Goal: Find contact information: Find contact information

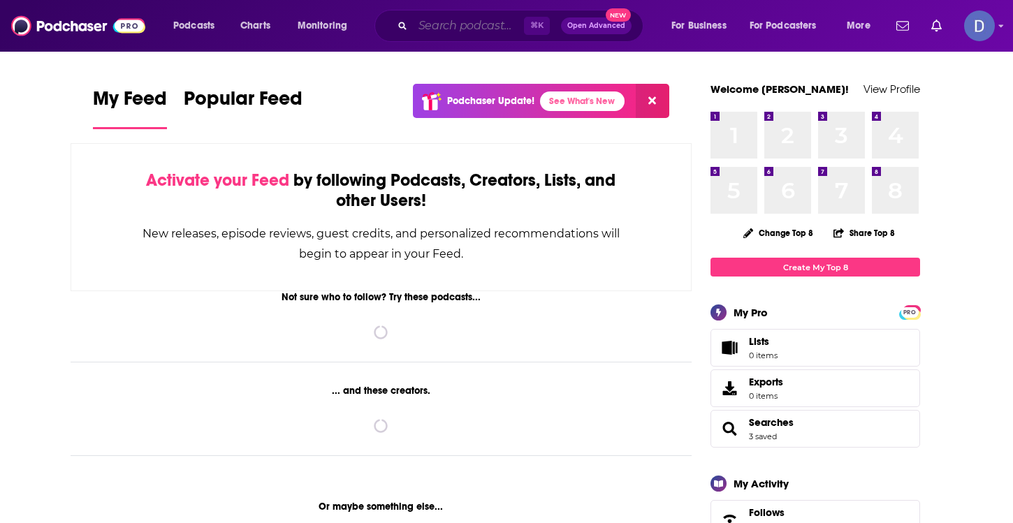
click at [424, 24] on input "Search podcasts, credits, & more..." at bounding box center [468, 26] width 111 height 22
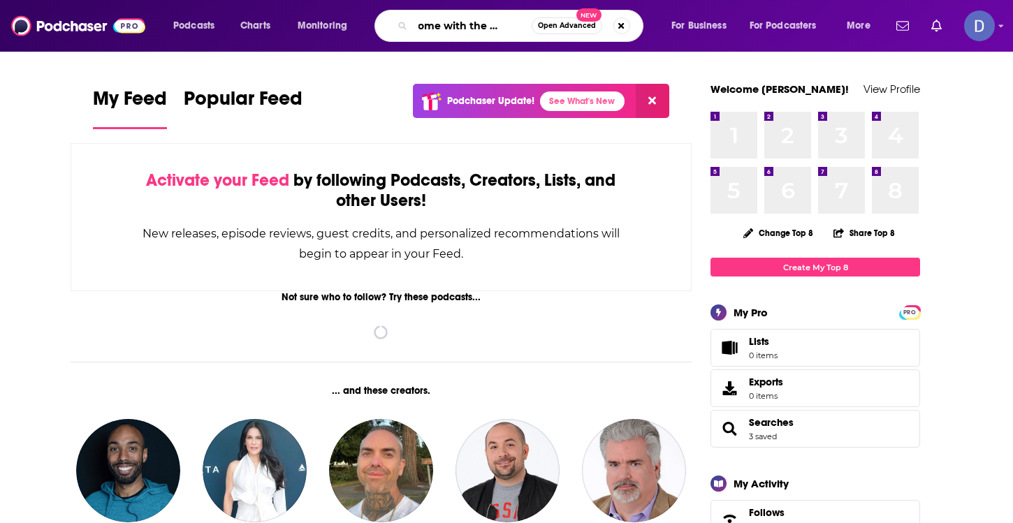
scroll to position [0, 29]
type input "At Home with the Beveres"
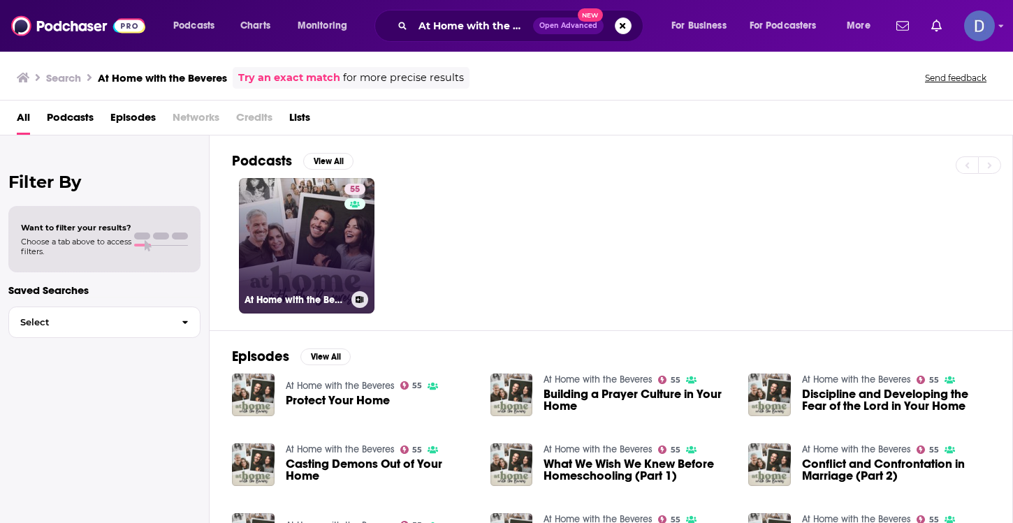
click at [327, 213] on link "55 At Home with the Beveres" at bounding box center [306, 245] width 135 height 135
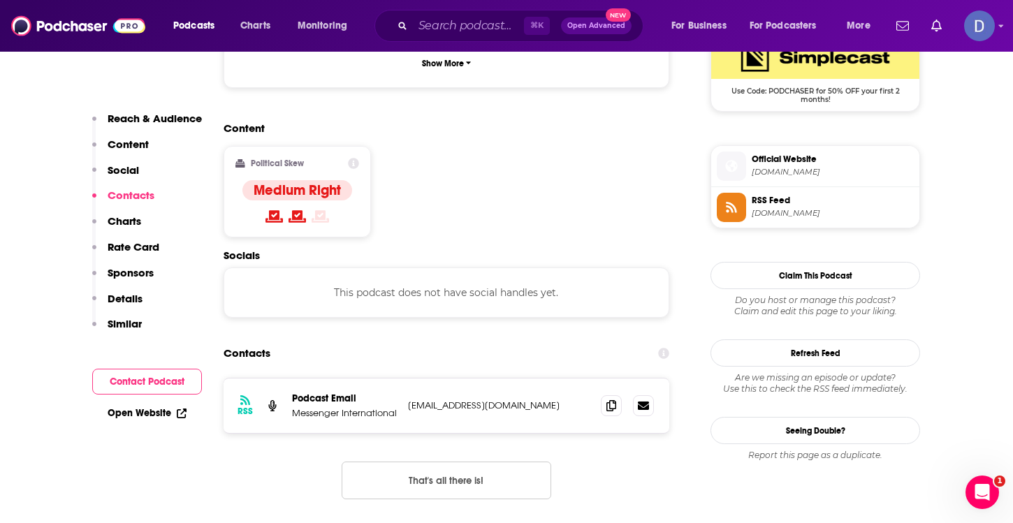
scroll to position [1061, 0]
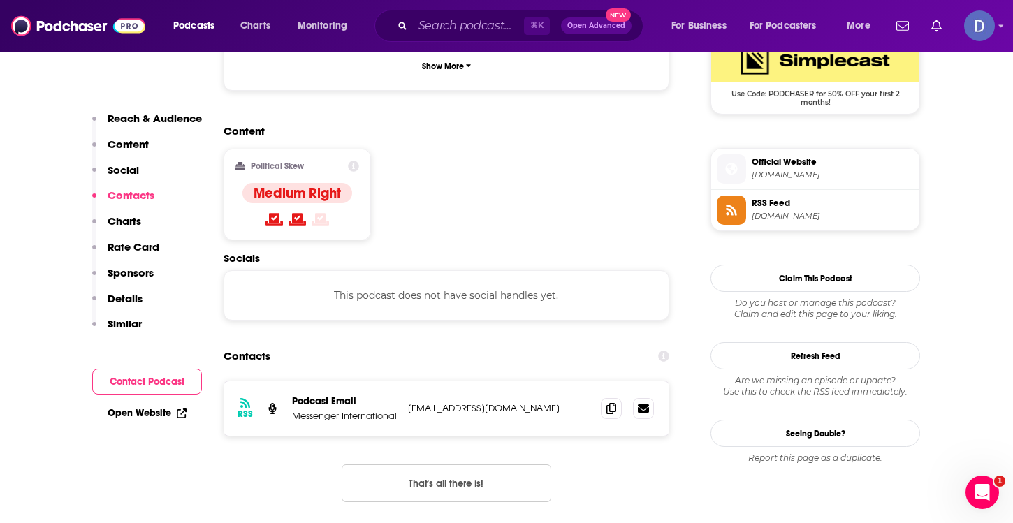
drag, startPoint x: 574, startPoint y: 306, endPoint x: 406, endPoint y: 307, distance: 168.3
click at [406, 381] on div "RSS Podcast Email Messenger International [EMAIL_ADDRESS][DOMAIN_NAME] [EMAIL_A…" at bounding box center [446, 408] width 446 height 54
copy p "[EMAIL_ADDRESS][DOMAIN_NAME]"
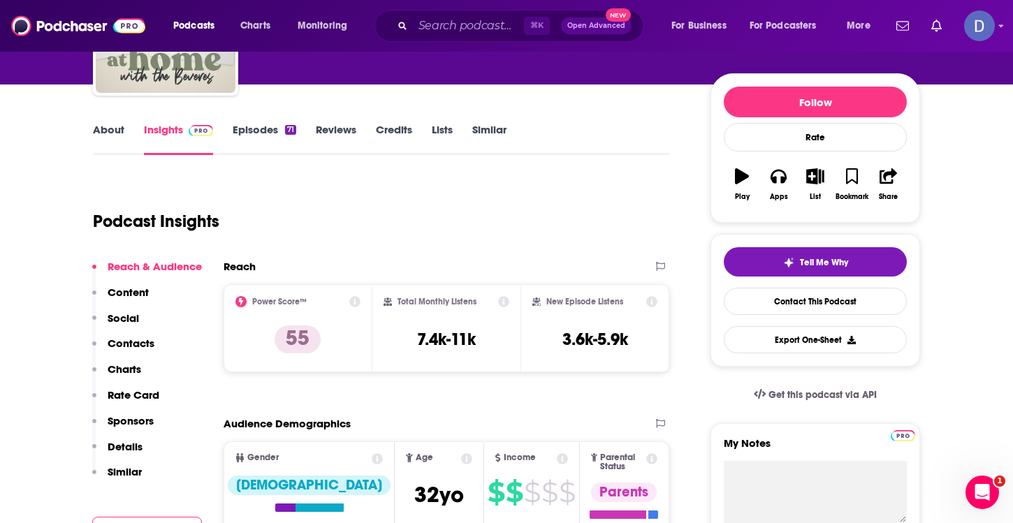
scroll to position [140, 0]
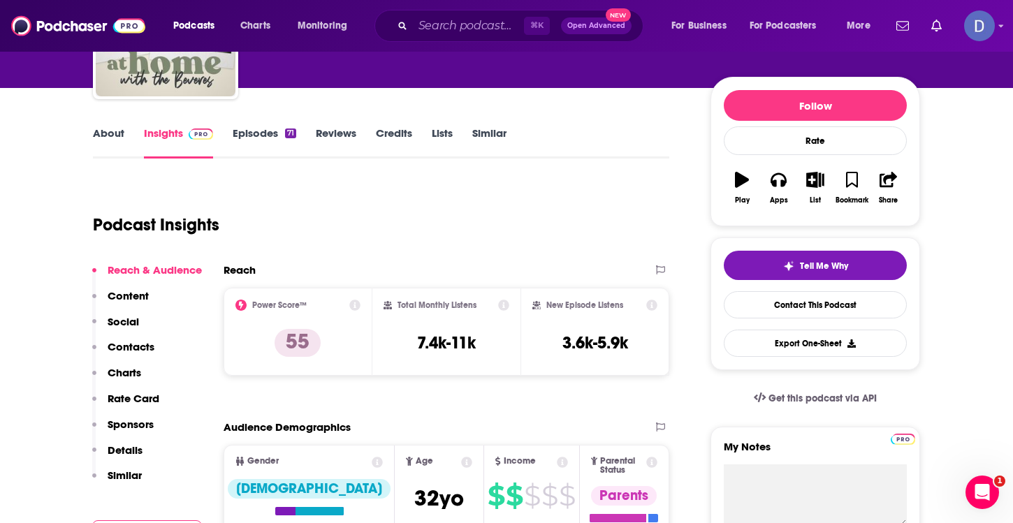
click at [107, 130] on link "About" at bounding box center [108, 142] width 31 height 32
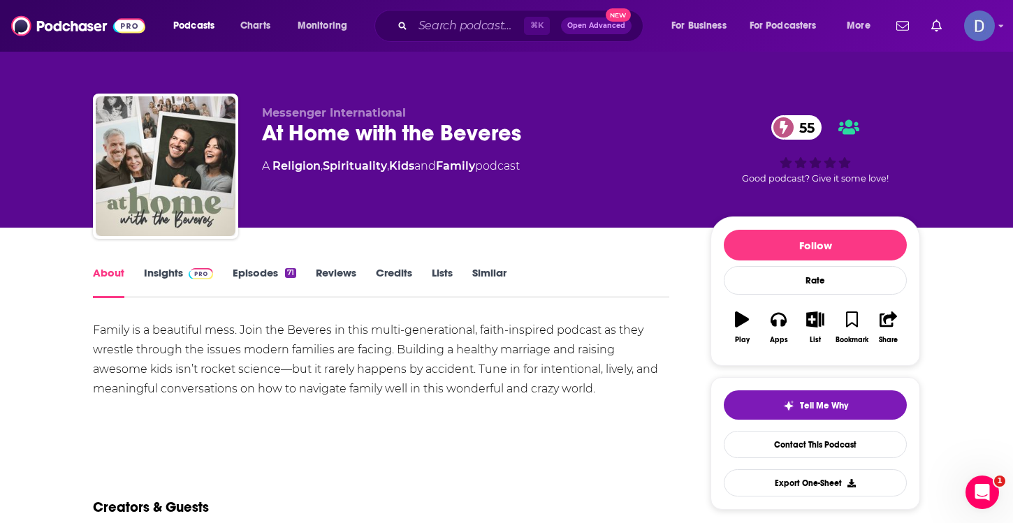
click at [168, 267] on link "Insights" at bounding box center [178, 282] width 69 height 32
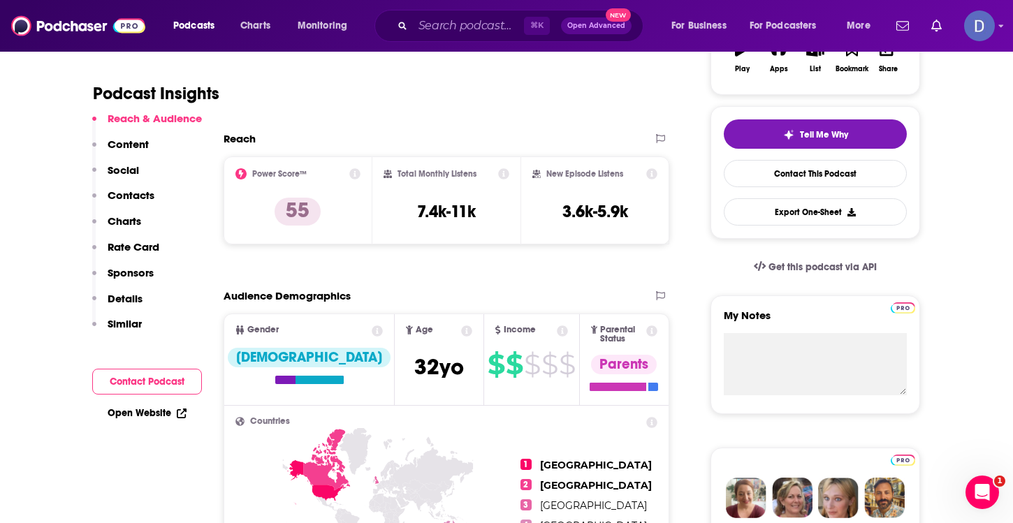
scroll to position [270, 0]
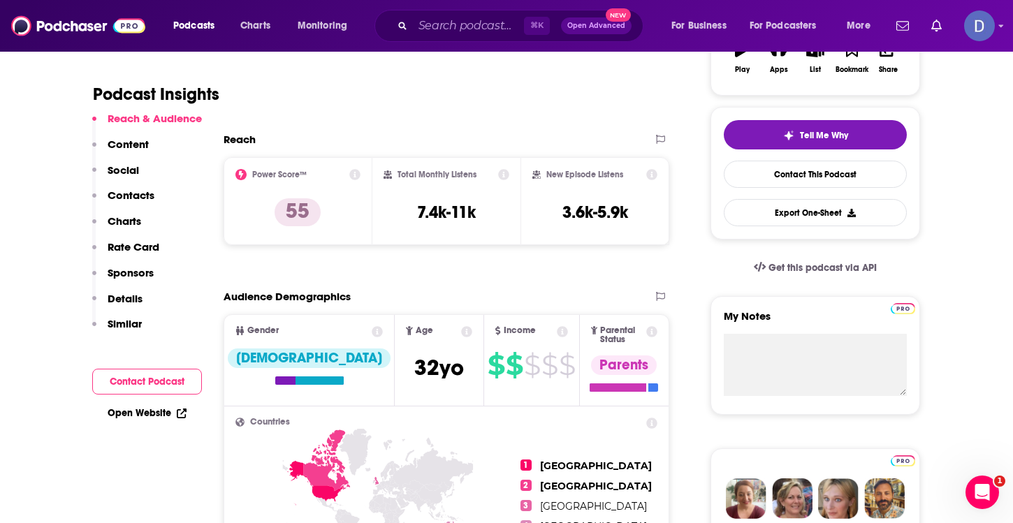
click at [155, 411] on link "Open Website" at bounding box center [147, 413] width 79 height 12
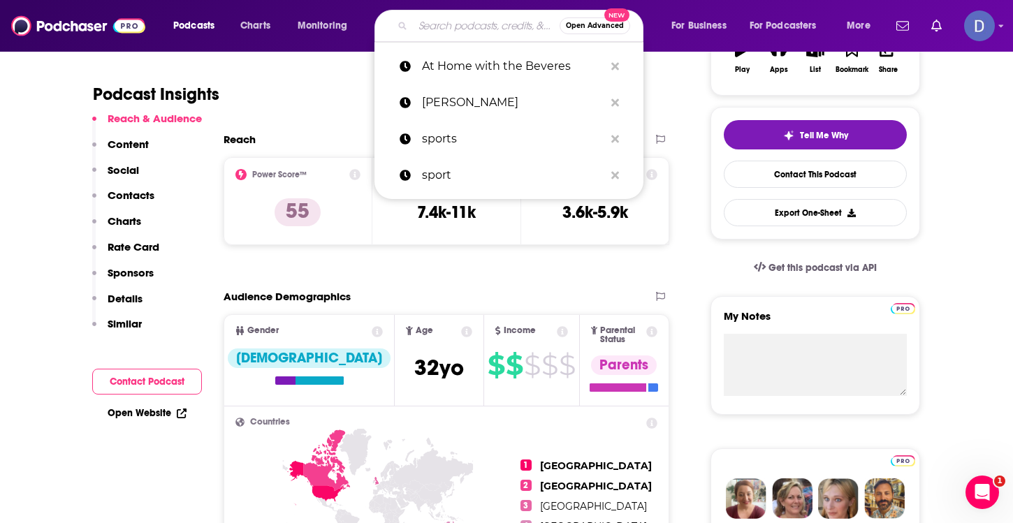
click at [459, 20] on input "Search podcasts, credits, & more..." at bounding box center [486, 26] width 147 height 22
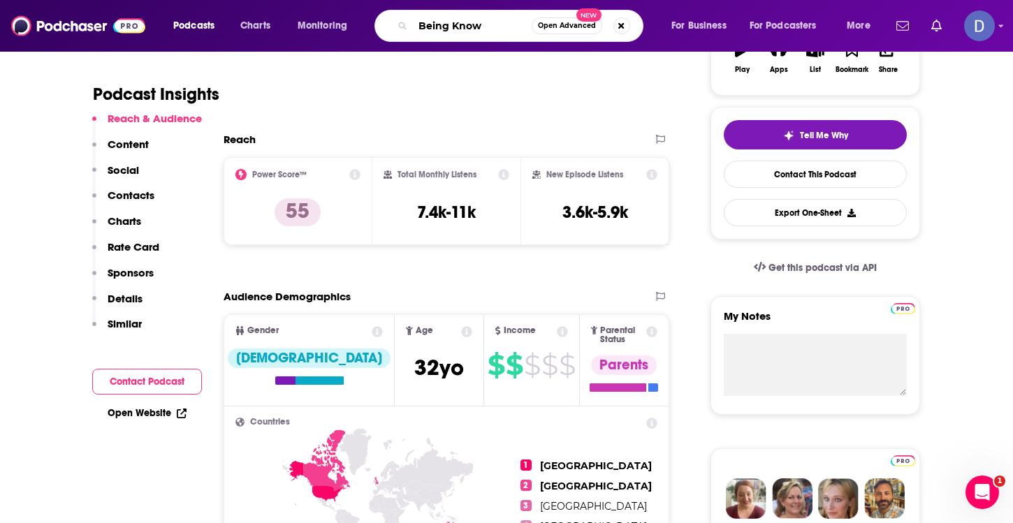
type input "Being Known"
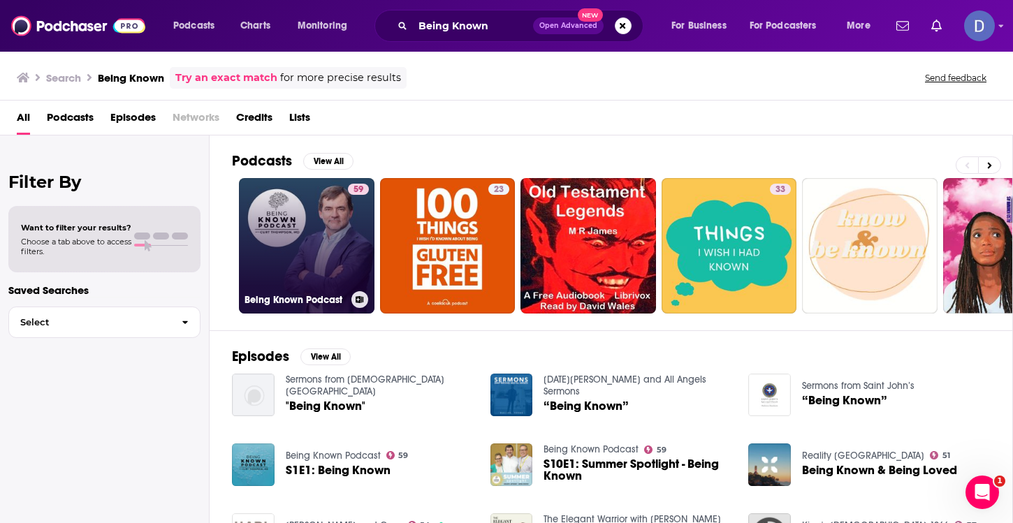
click at [295, 220] on link "59 Being Known Podcast" at bounding box center [306, 245] width 135 height 135
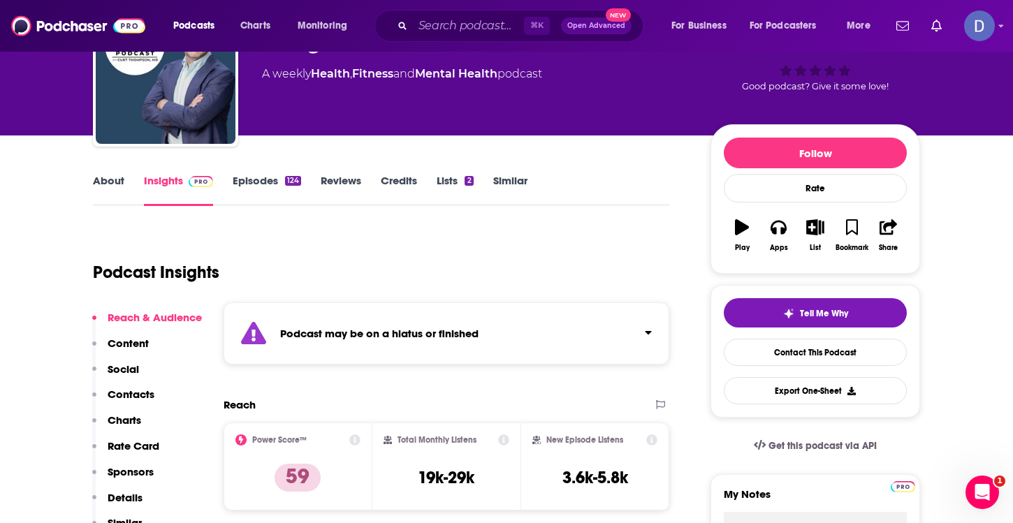
scroll to position [91, 0]
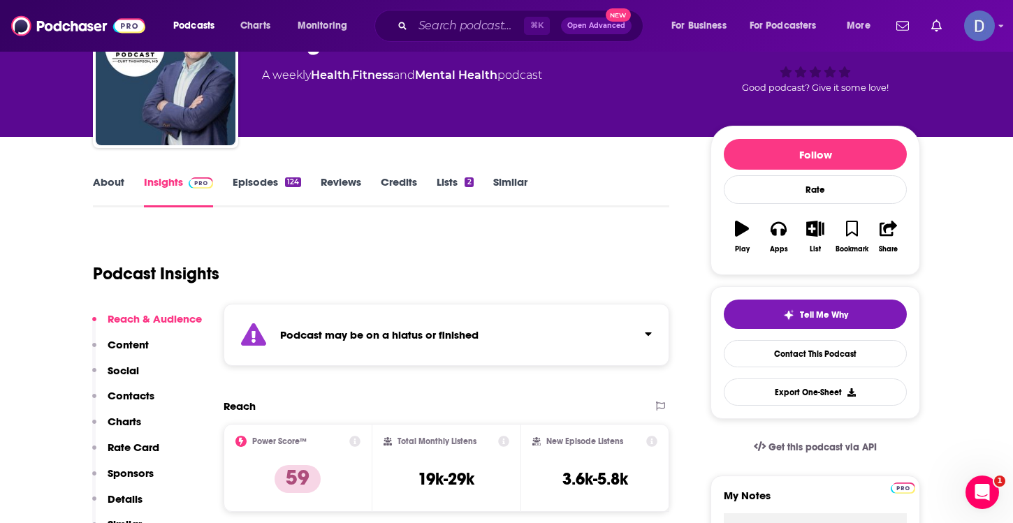
click at [268, 179] on link "Episodes 124" at bounding box center [267, 191] width 68 height 32
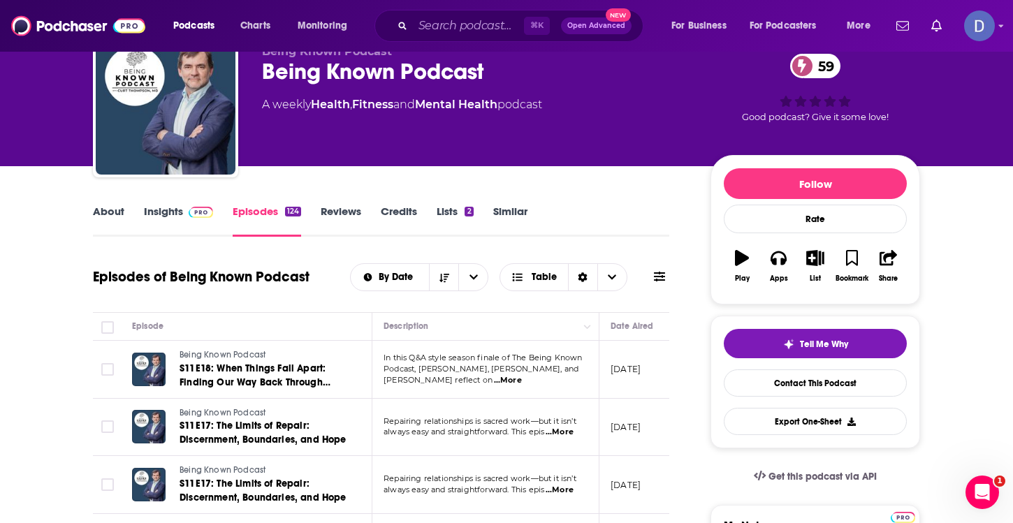
scroll to position [35, 0]
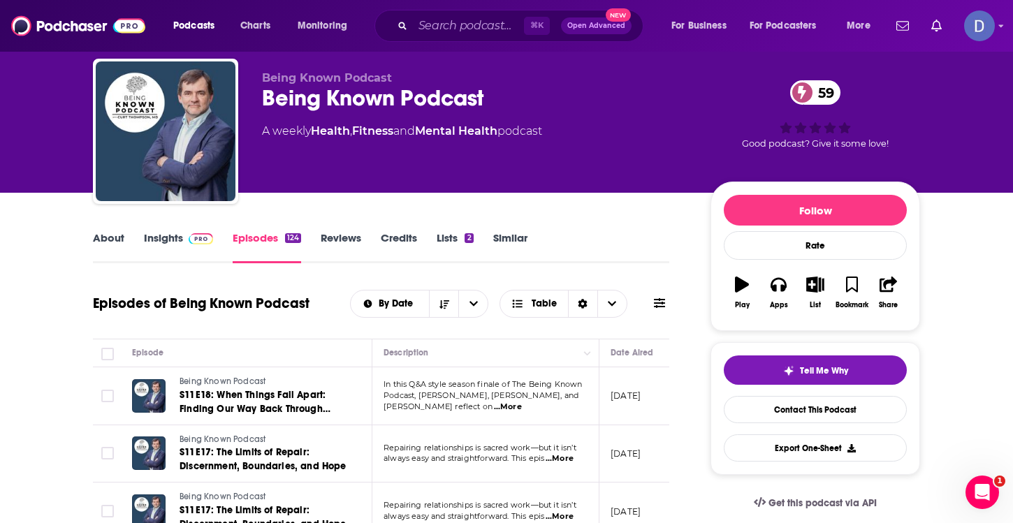
click at [170, 236] on link "Insights" at bounding box center [178, 247] width 69 height 32
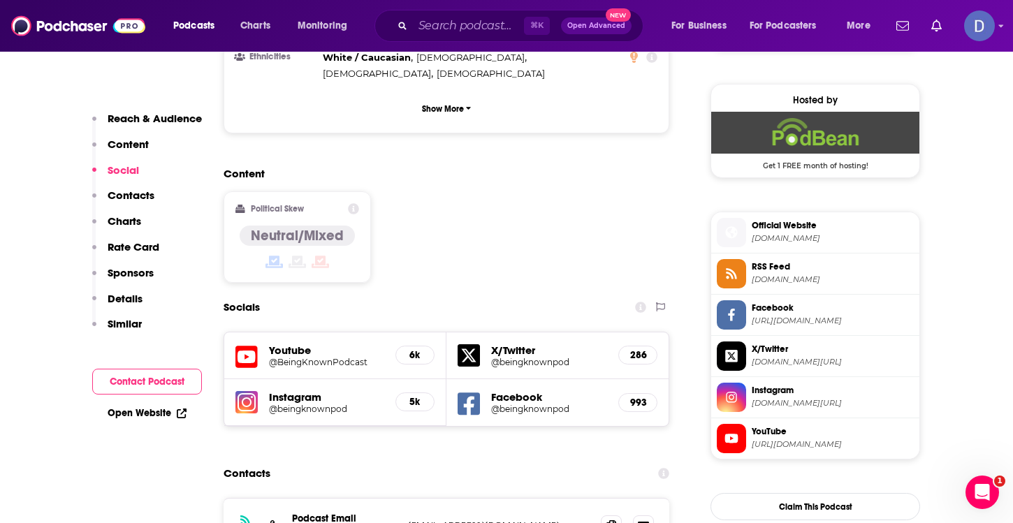
scroll to position [1122, 0]
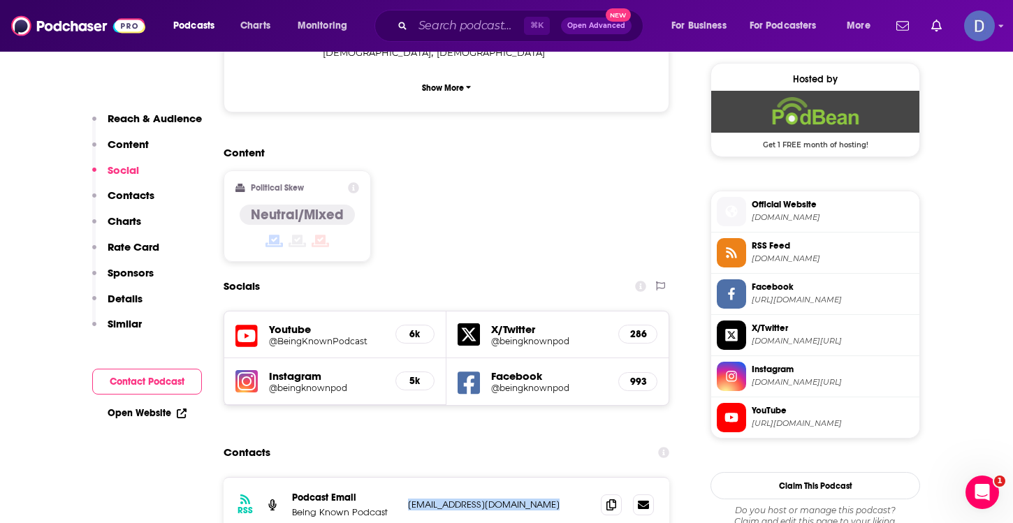
drag, startPoint x: 559, startPoint y: 408, endPoint x: 408, endPoint y: 408, distance: 151.5
click at [408, 499] on p "[EMAIL_ADDRESS][DOMAIN_NAME]" at bounding box center [499, 505] width 182 height 12
copy p "[EMAIL_ADDRESS][DOMAIN_NAME]"
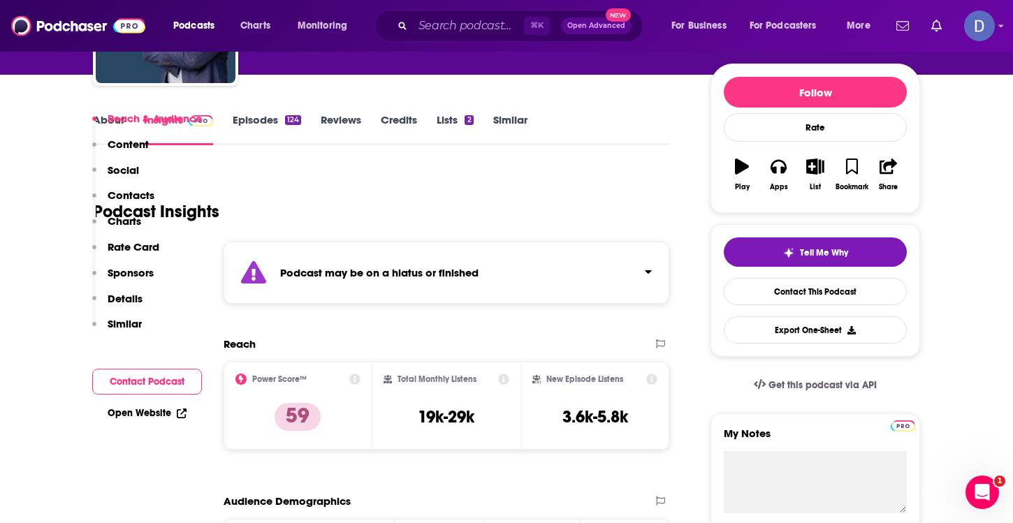
scroll to position [0, 0]
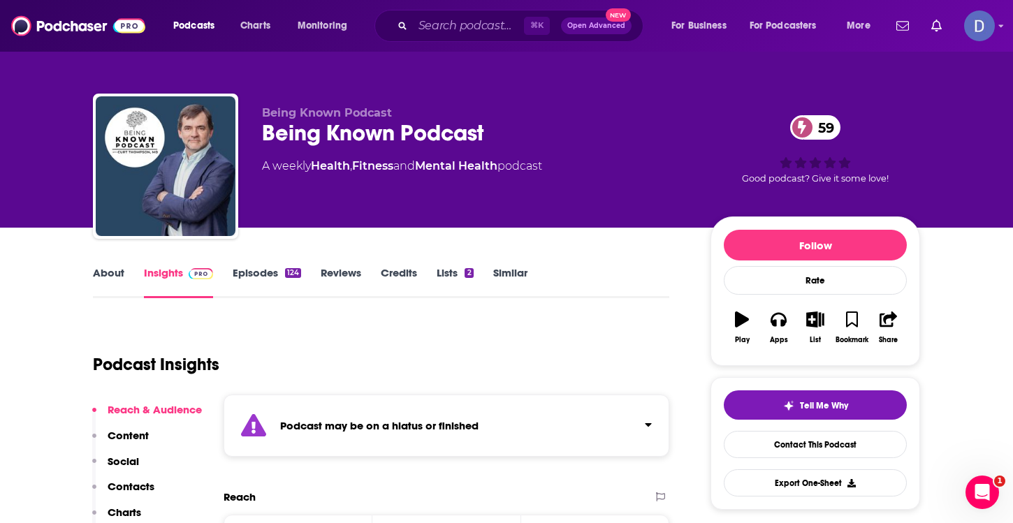
click at [251, 274] on link "Episodes 124" at bounding box center [267, 282] width 68 height 32
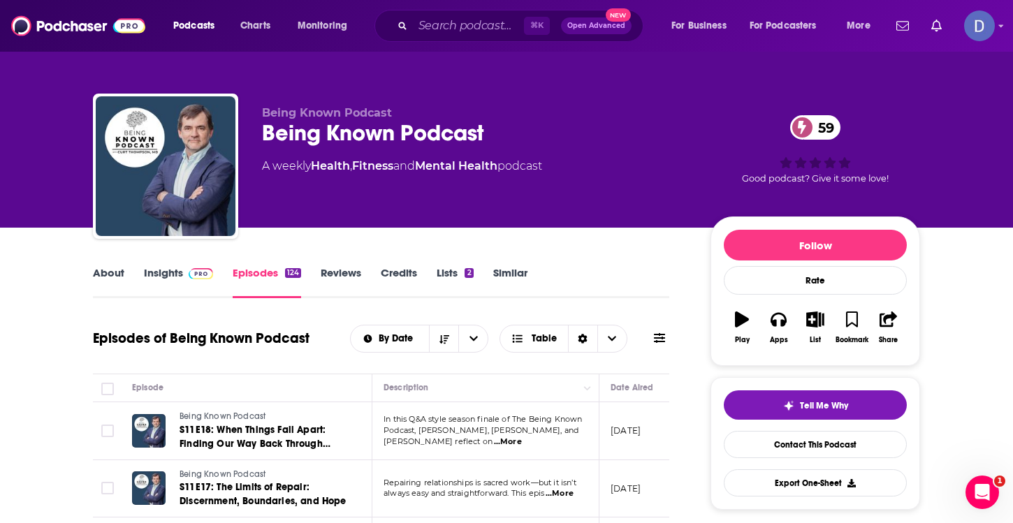
click at [114, 272] on link "About" at bounding box center [108, 282] width 31 height 32
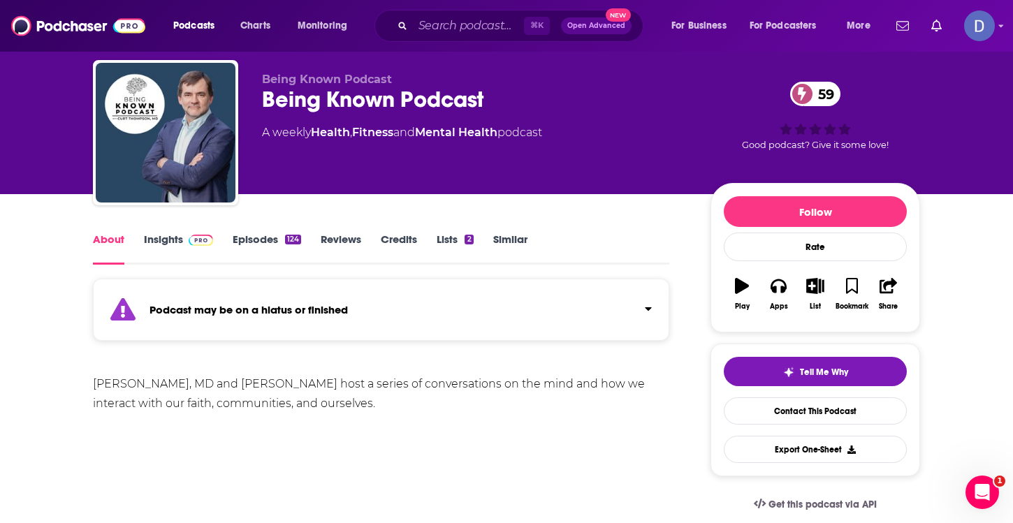
scroll to position [39, 0]
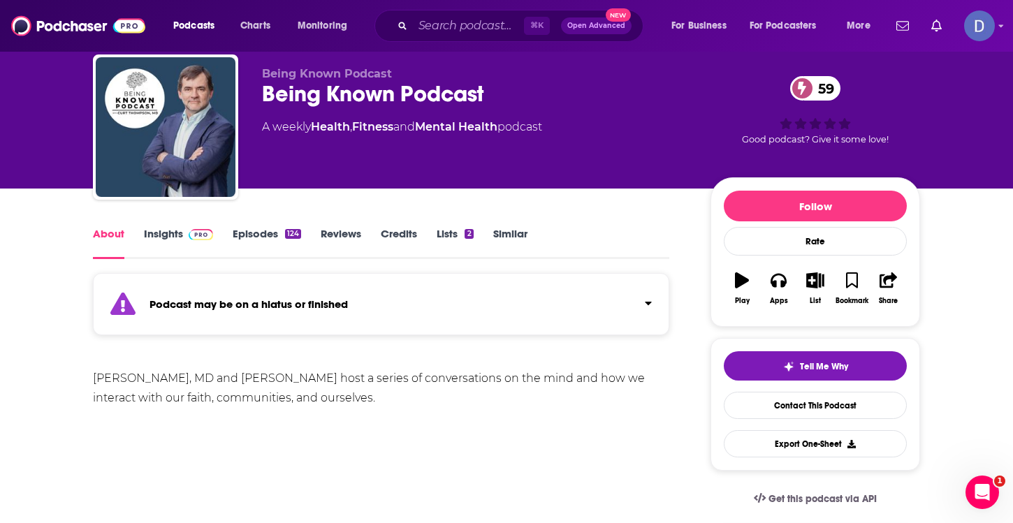
click at [161, 231] on link "Insights" at bounding box center [178, 243] width 69 height 32
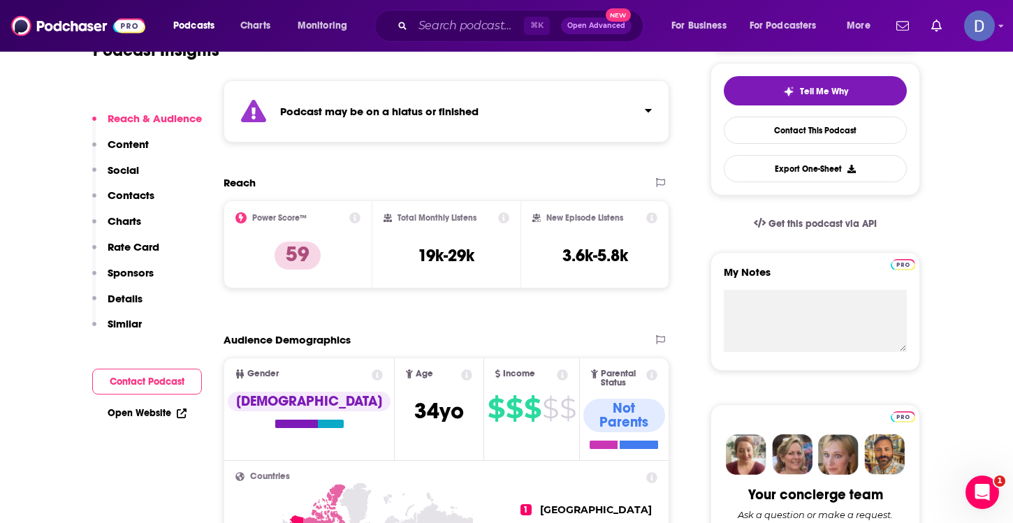
scroll to position [318, 0]
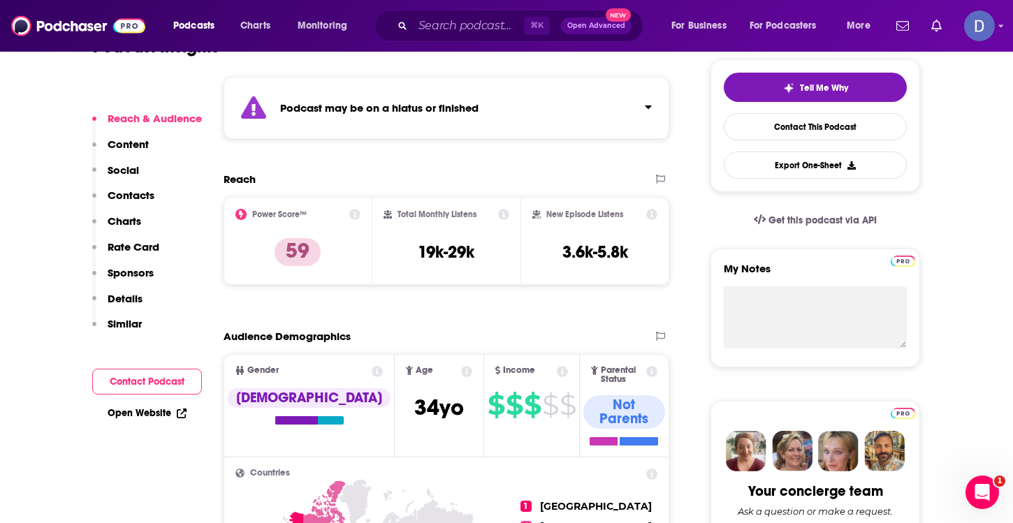
click at [138, 409] on link "Open Website" at bounding box center [147, 413] width 79 height 12
click at [429, 22] on input "Search podcasts, credits, & more..." at bounding box center [468, 26] width 111 height 22
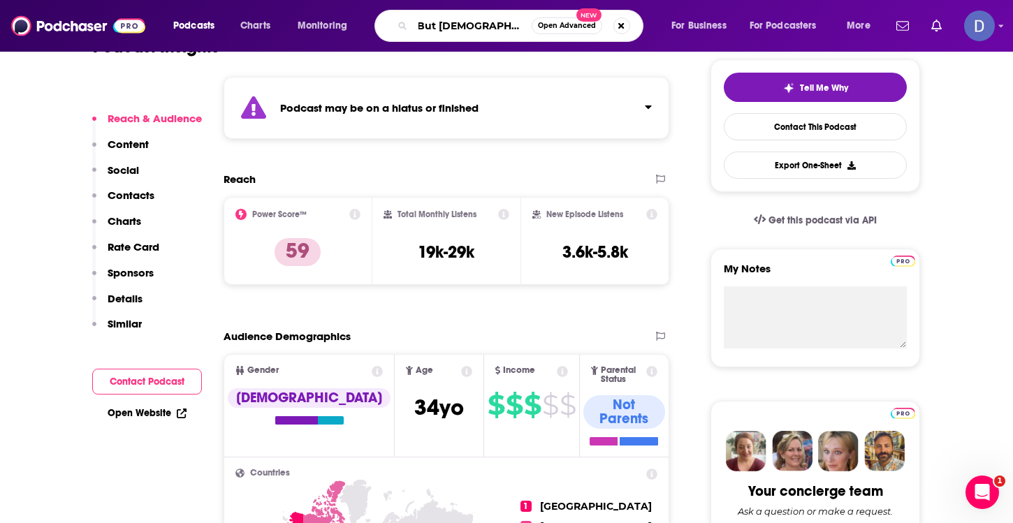
type input "But [DEMOGRAPHIC_DATA] Drank Wine"
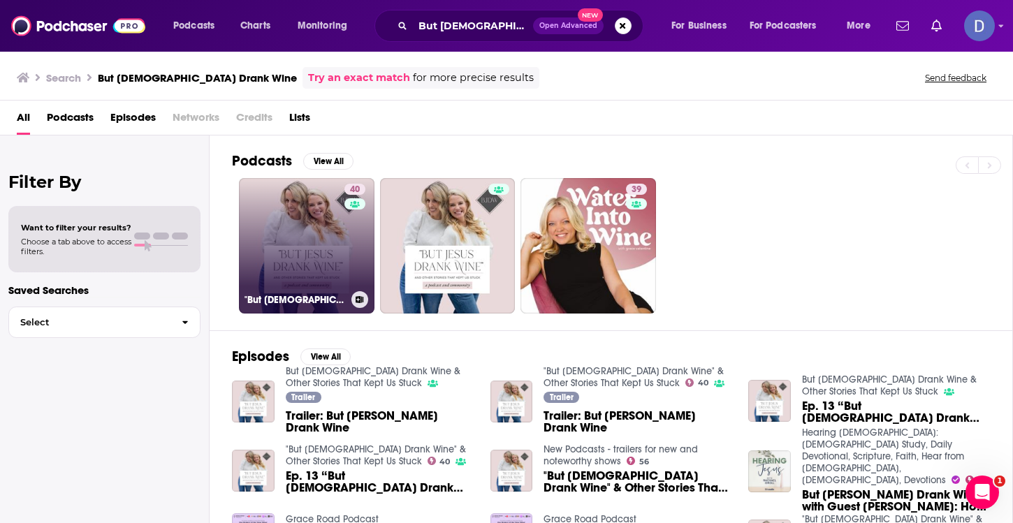
click at [294, 244] on link "40 "But [DEMOGRAPHIC_DATA] Drank Wine" & Other Stories That Kept Us Stuck" at bounding box center [306, 245] width 135 height 135
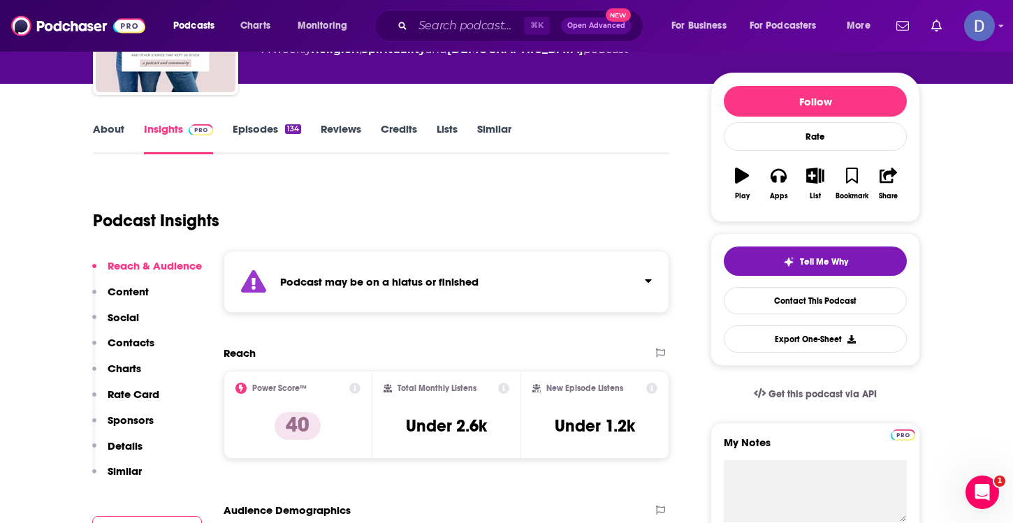
scroll to position [140, 0]
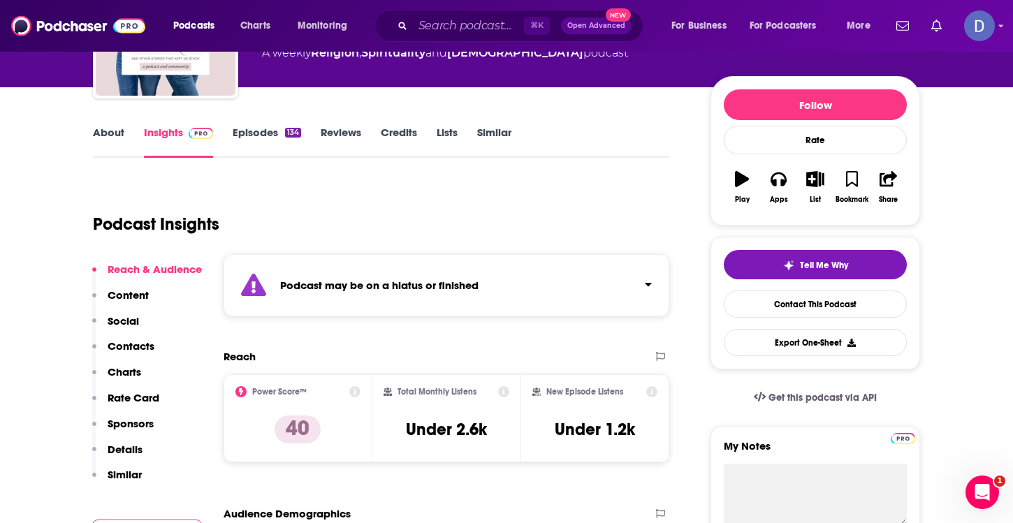
click at [249, 135] on link "Episodes 134" at bounding box center [267, 142] width 68 height 32
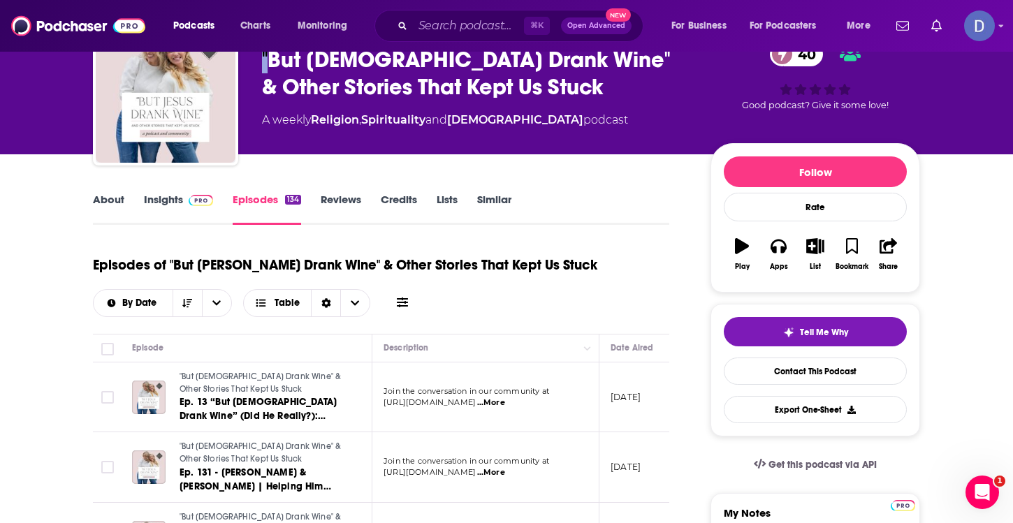
scroll to position [75, 0]
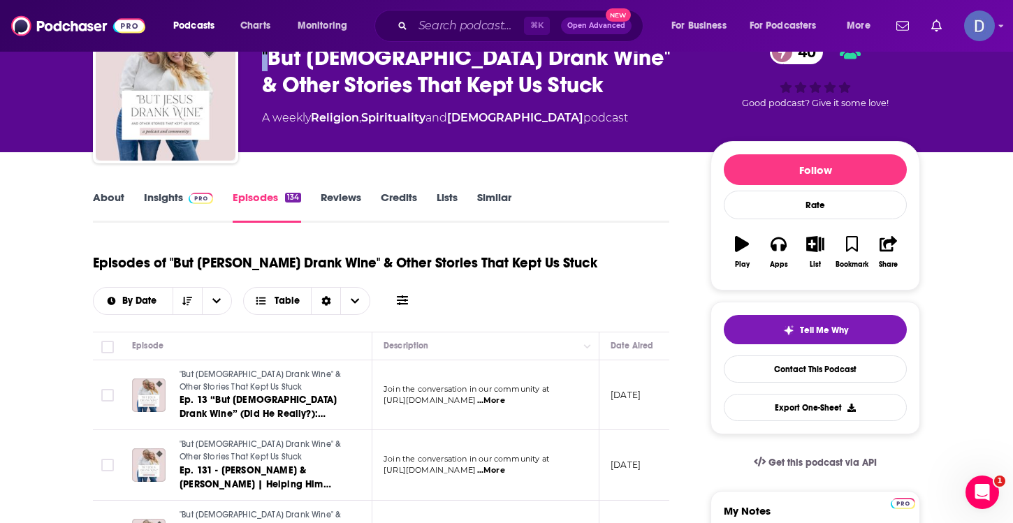
click at [163, 196] on link "Insights" at bounding box center [178, 207] width 69 height 32
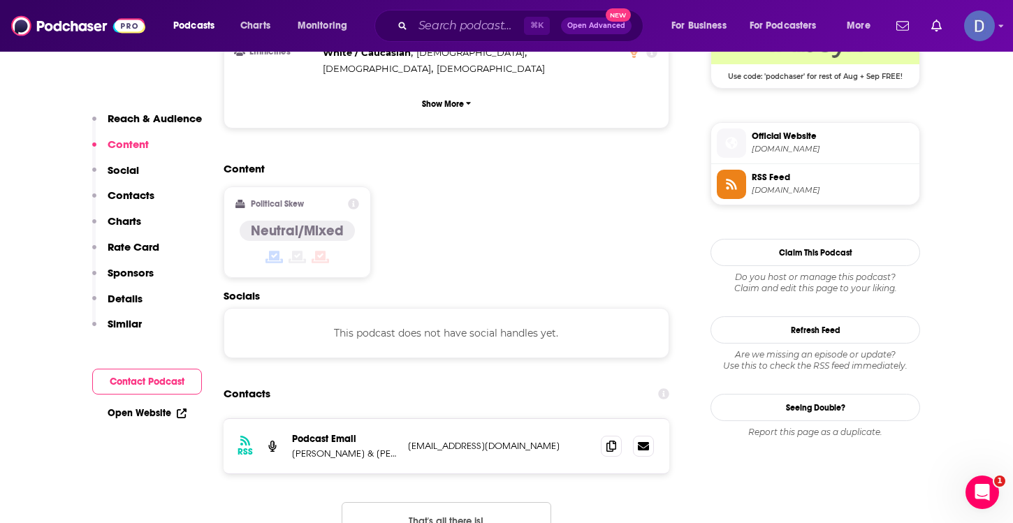
scroll to position [1087, 0]
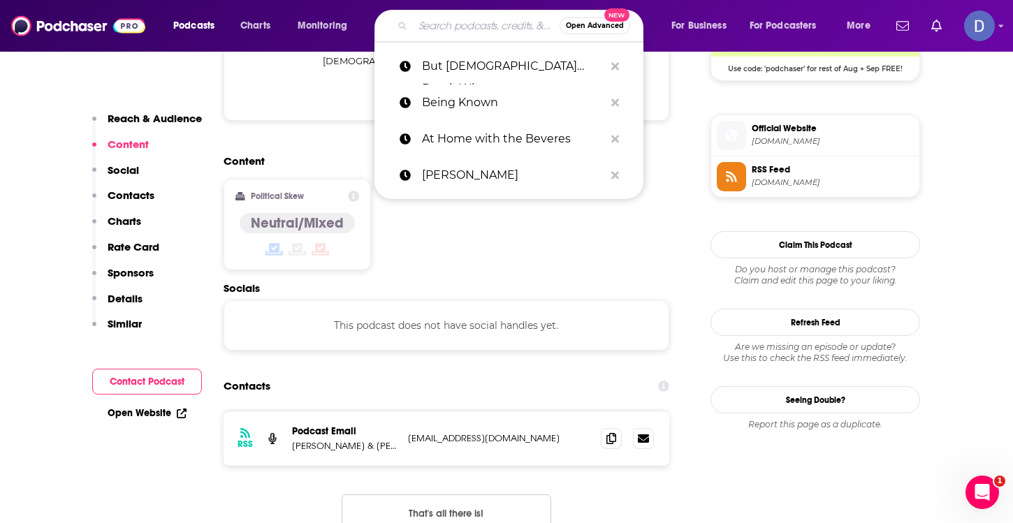
click at [442, 28] on input "Search podcasts, credits, & more..." at bounding box center [486, 26] width 147 height 22
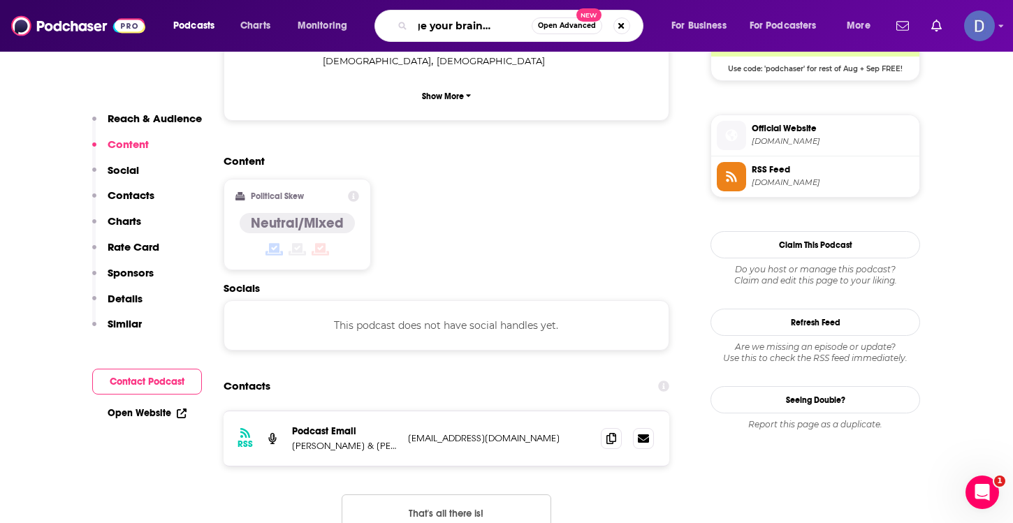
type input "Change your brain everyday"
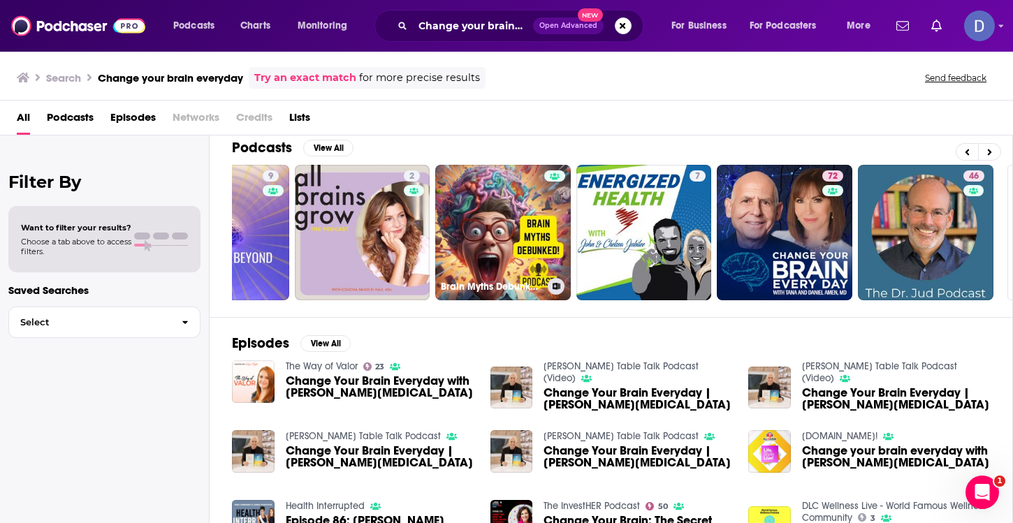
scroll to position [0, 413]
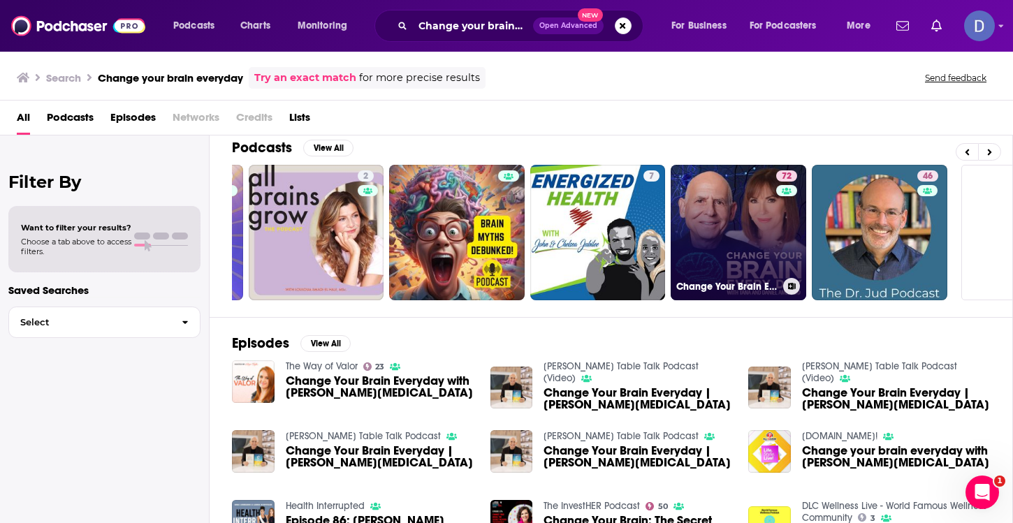
click at [736, 221] on link "72 Change Your Brain Every Day" at bounding box center [737, 232] width 135 height 135
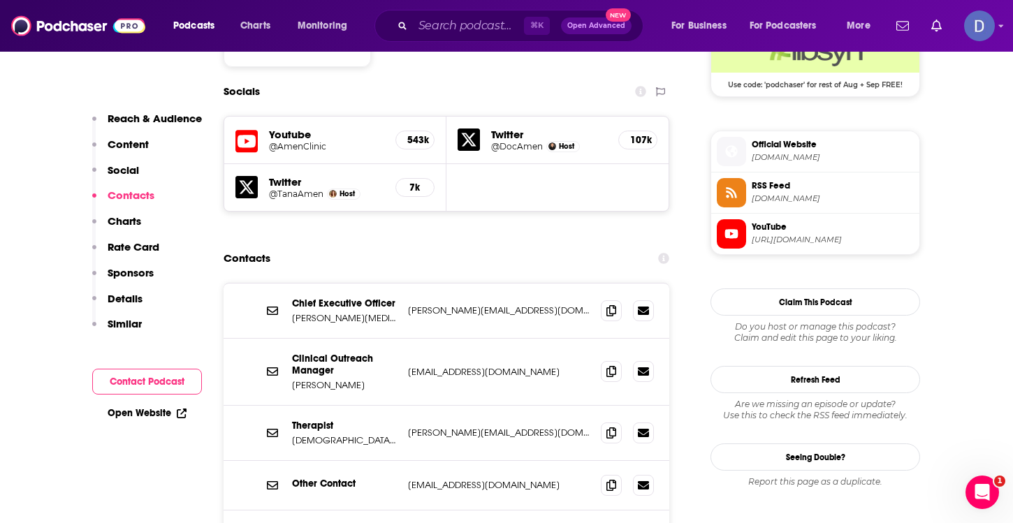
scroll to position [1184, 0]
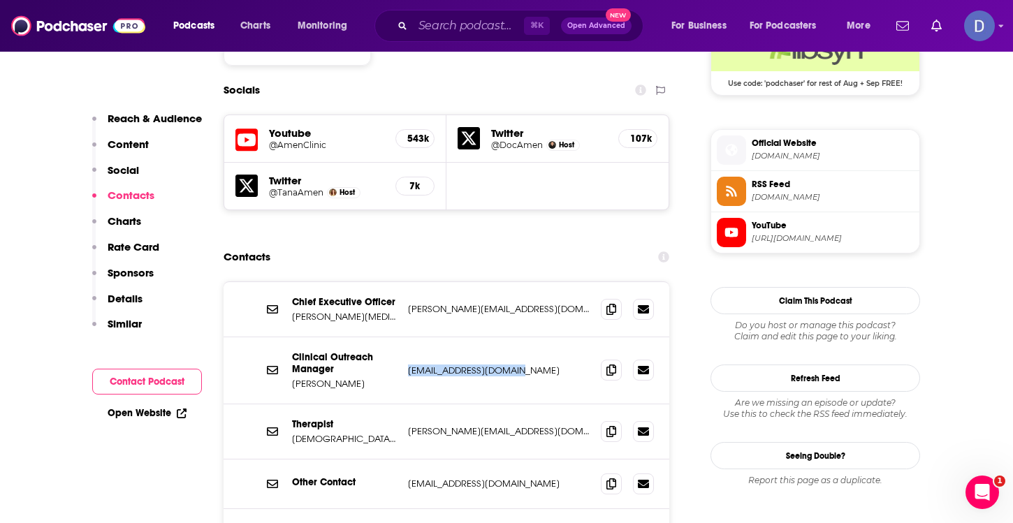
drag, startPoint x: 528, startPoint y: 318, endPoint x: 408, endPoint y: 314, distance: 120.2
click at [408, 365] on p "[EMAIL_ADDRESS][DOMAIN_NAME]" at bounding box center [499, 371] width 182 height 12
copy p "[EMAIL_ADDRESS][DOMAIN_NAME]"
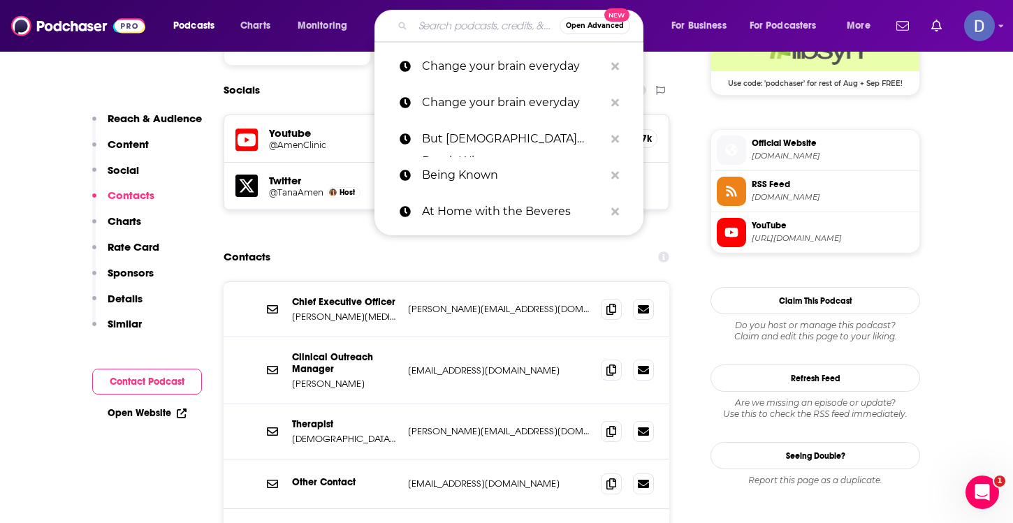
click at [431, 26] on input "Search podcasts, credits, & more..." at bounding box center [486, 26] width 147 height 22
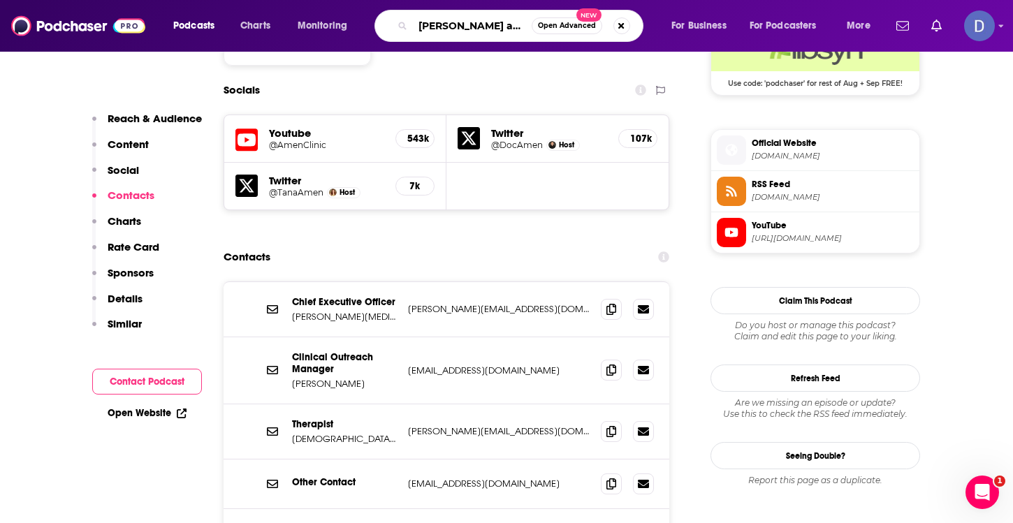
type input "[PERSON_NAME] and [PERSON_NAME]"
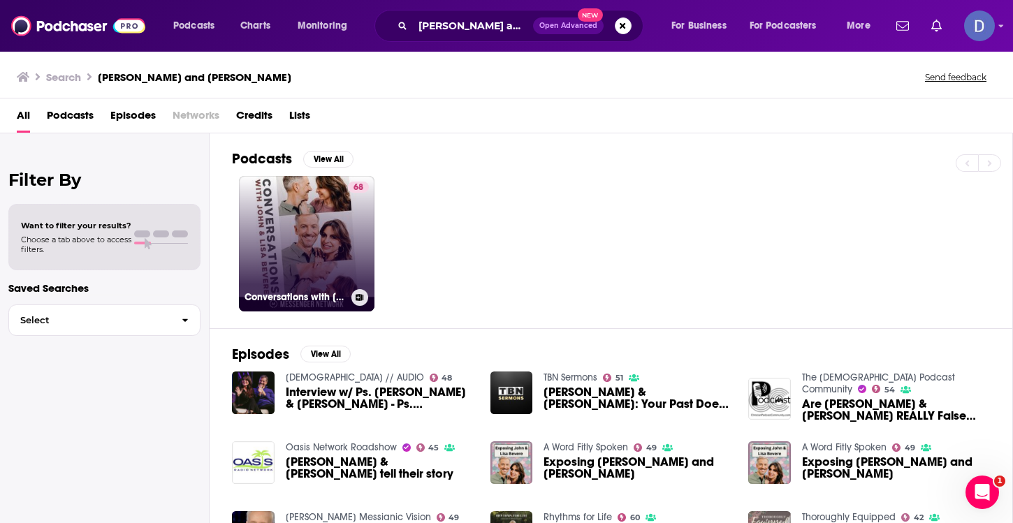
click at [330, 228] on link "68 Conversations with [PERSON_NAME] & [PERSON_NAME]" at bounding box center [306, 243] width 135 height 135
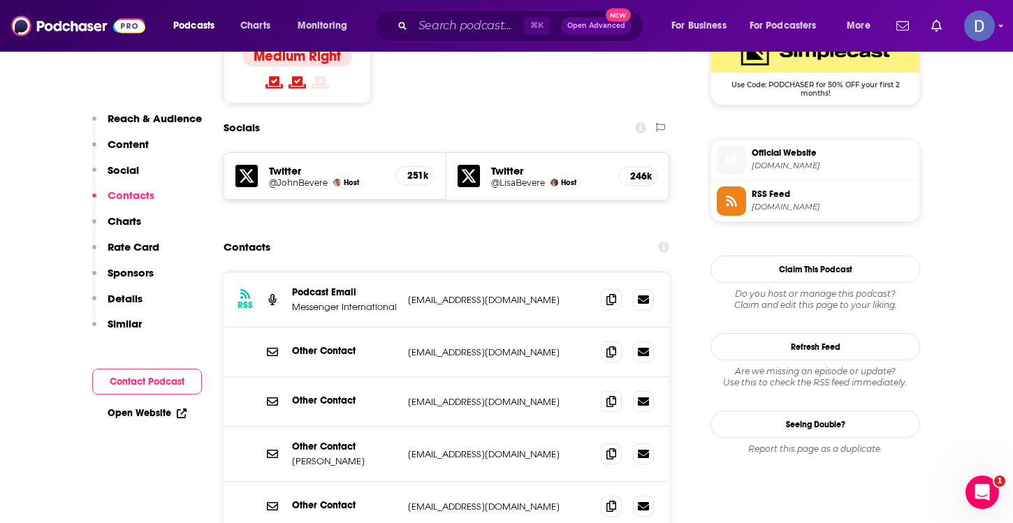
scroll to position [1186, 0]
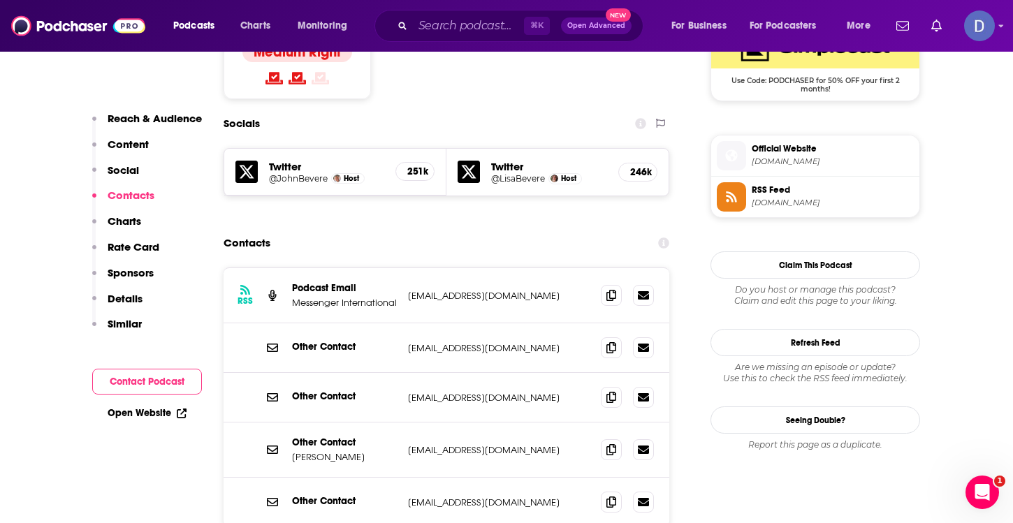
drag, startPoint x: 576, startPoint y: 365, endPoint x: 402, endPoint y: 369, distance: 173.9
click at [402, 422] on div "Other Contact [PERSON_NAME] [PERSON_NAME][EMAIL_ADDRESS][DOMAIN_NAME] [EMAIL_AD…" at bounding box center [446, 449] width 446 height 55
copy p "[EMAIL_ADDRESS][DOMAIN_NAME]"
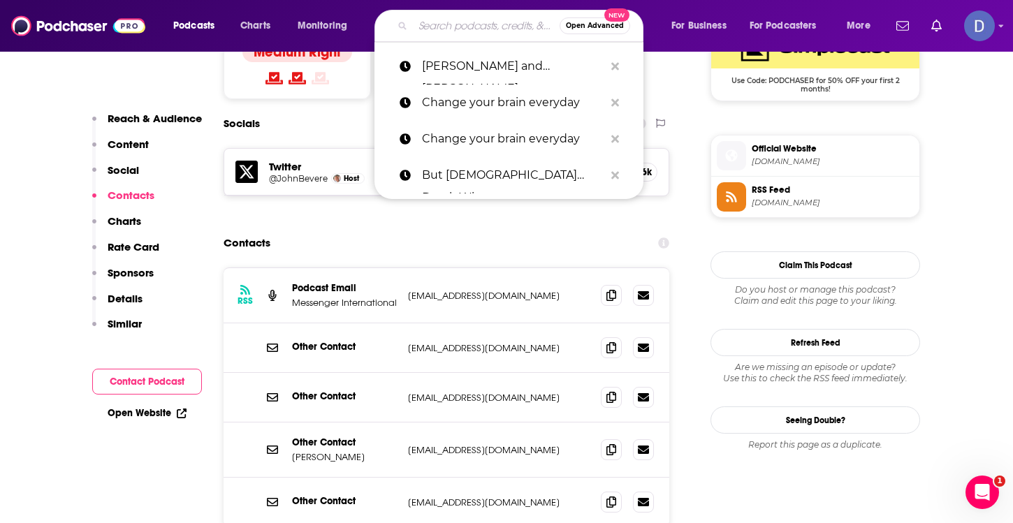
click at [443, 23] on input "Search podcasts, credits, & more..." at bounding box center [486, 26] width 147 height 22
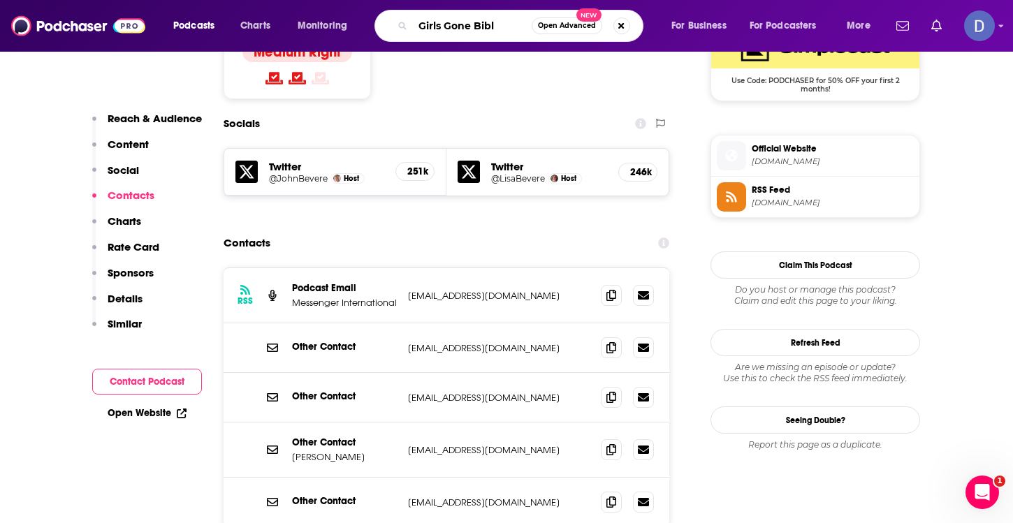
type input "Girls Gone [DEMOGRAPHIC_DATA]"
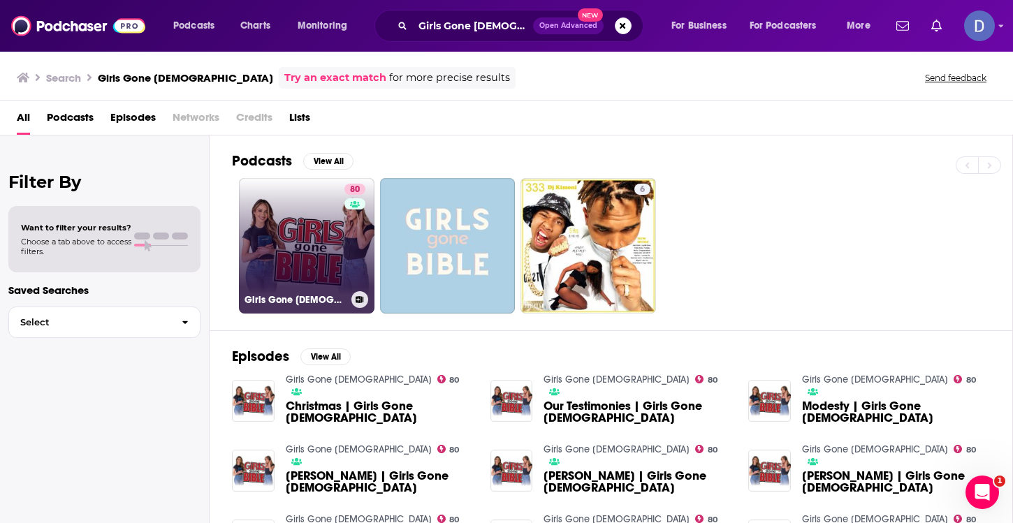
click at [270, 288] on link "80 Girls Gone [DEMOGRAPHIC_DATA]" at bounding box center [306, 245] width 135 height 135
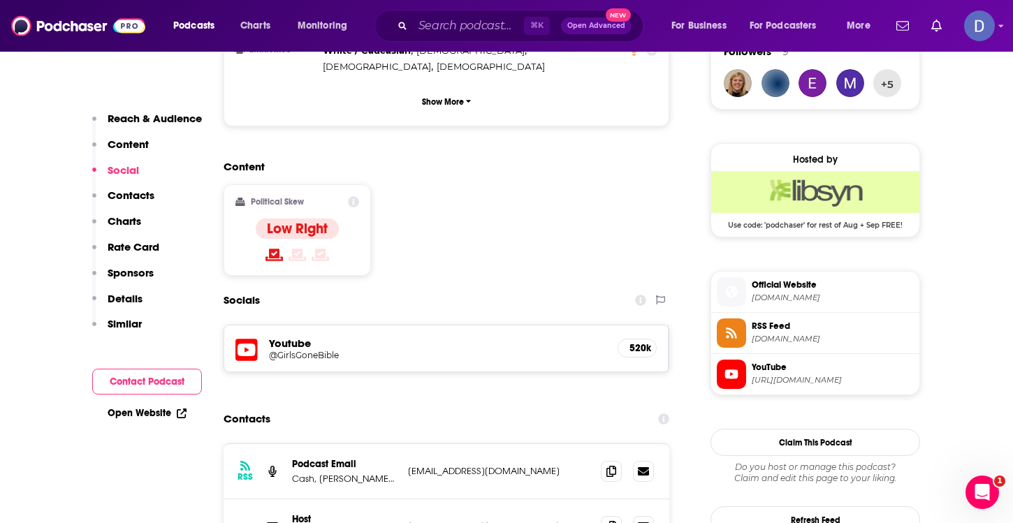
scroll to position [1048, 0]
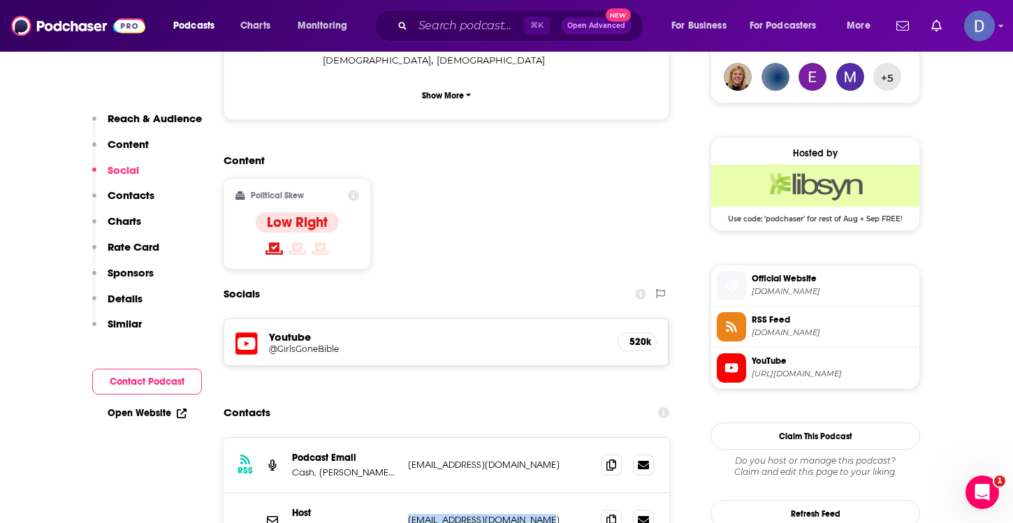
drag, startPoint x: 543, startPoint y: 420, endPoint x: 406, endPoint y: 415, distance: 137.0
click at [406, 493] on div "Host Girls Gone Bible Podcast [EMAIL_ADDRESS][DOMAIN_NAME] [EMAIL_ADDRESS][DOMA…" at bounding box center [446, 520] width 446 height 54
copy p "[EMAIL_ADDRESS][DOMAIN_NAME]"
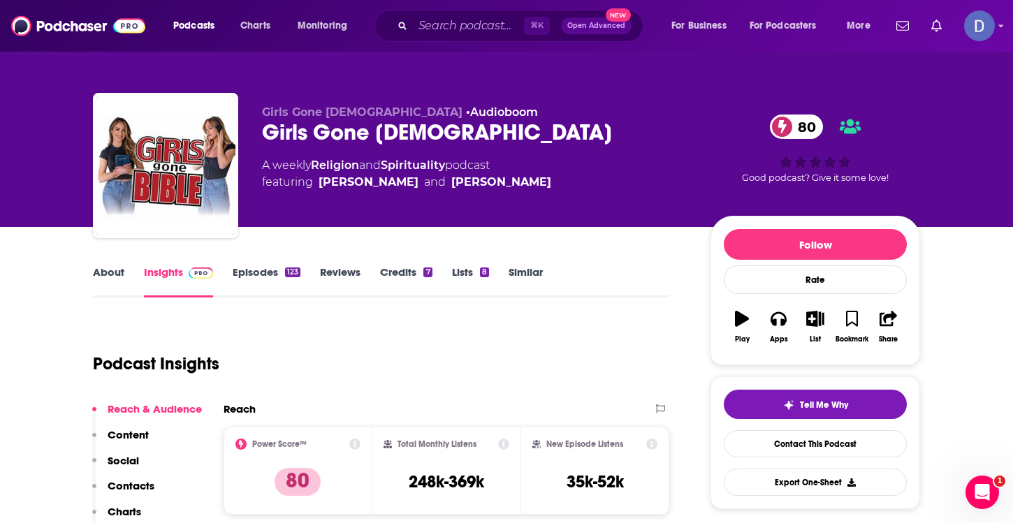
scroll to position [0, 0]
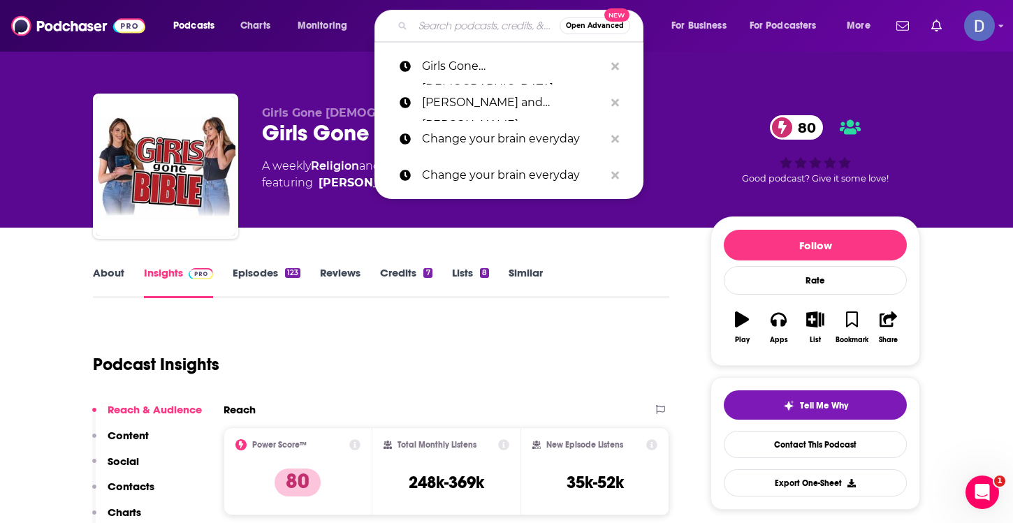
click at [424, 28] on input "Search podcasts, credits, & more..." at bounding box center [486, 26] width 147 height 22
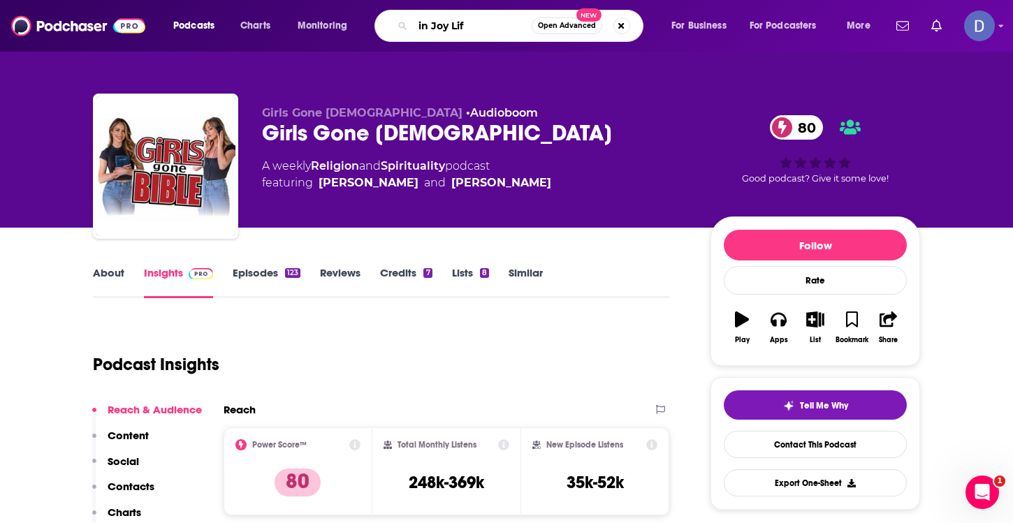
type input "in Joy Life"
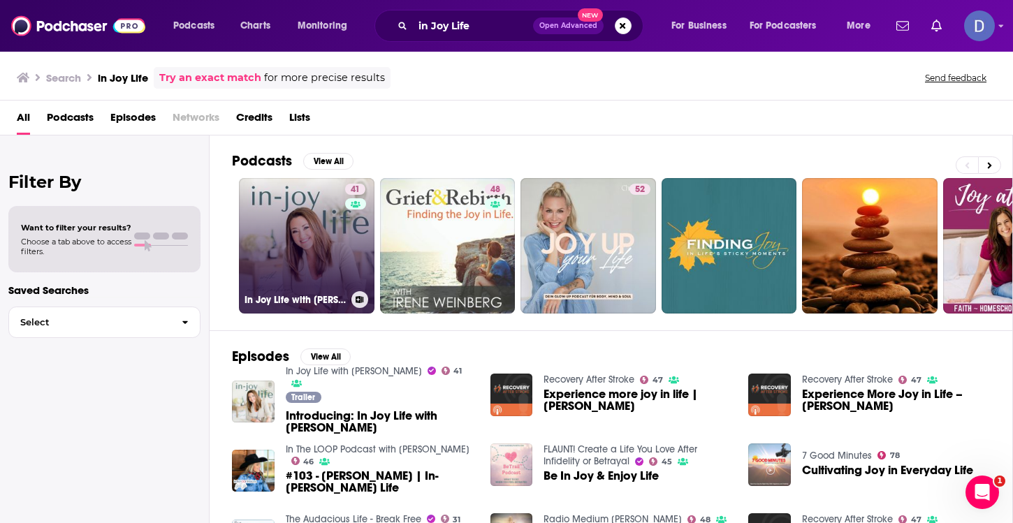
click at [308, 240] on link "41 In Joy Life with [PERSON_NAME]" at bounding box center [306, 245] width 135 height 135
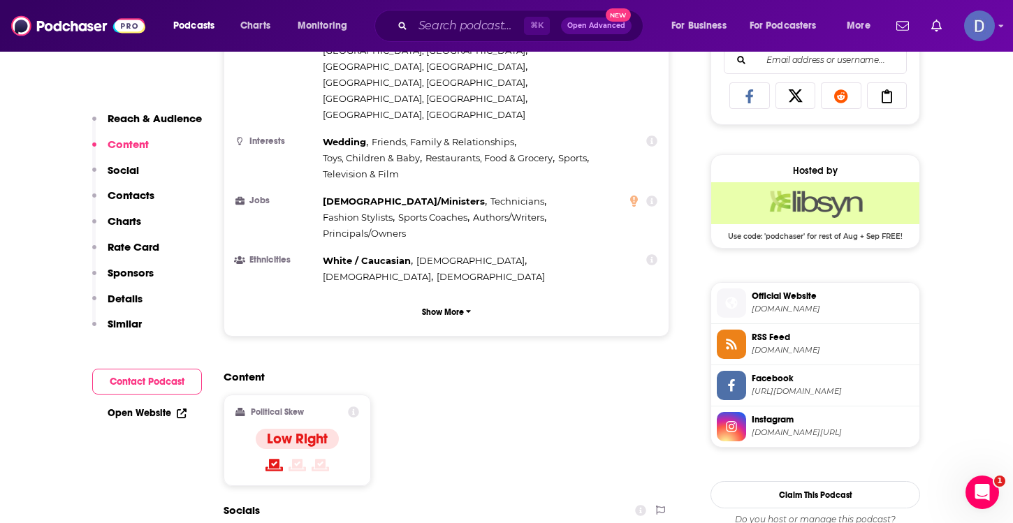
scroll to position [993, 0]
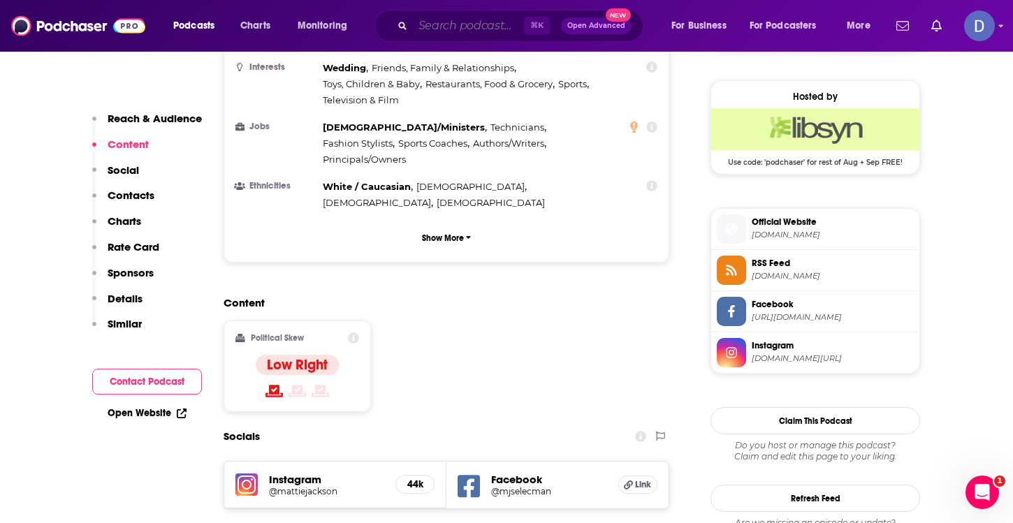
click at [453, 18] on input "Search podcasts, credits, & more..." at bounding box center [468, 26] width 111 height 22
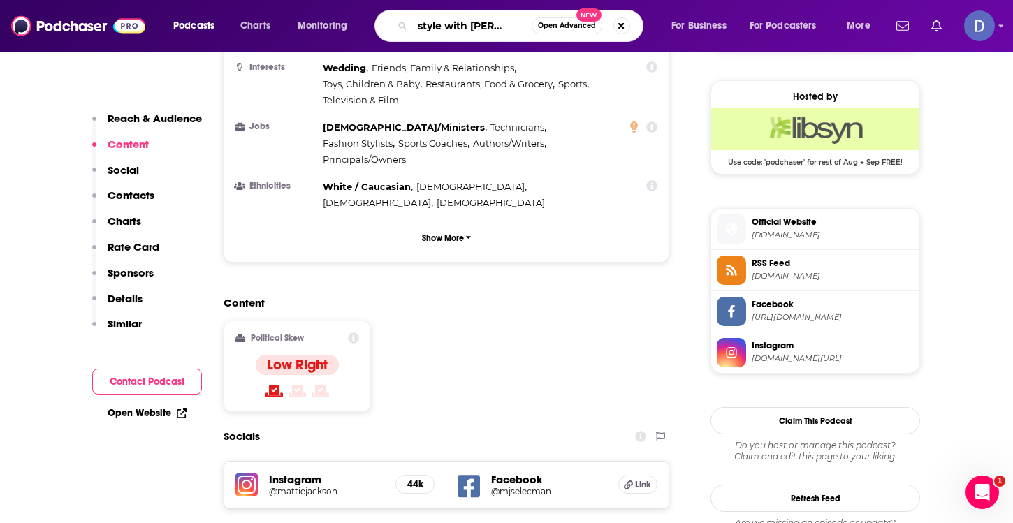
type input "Lifestyle with [PERSON_NAME]"
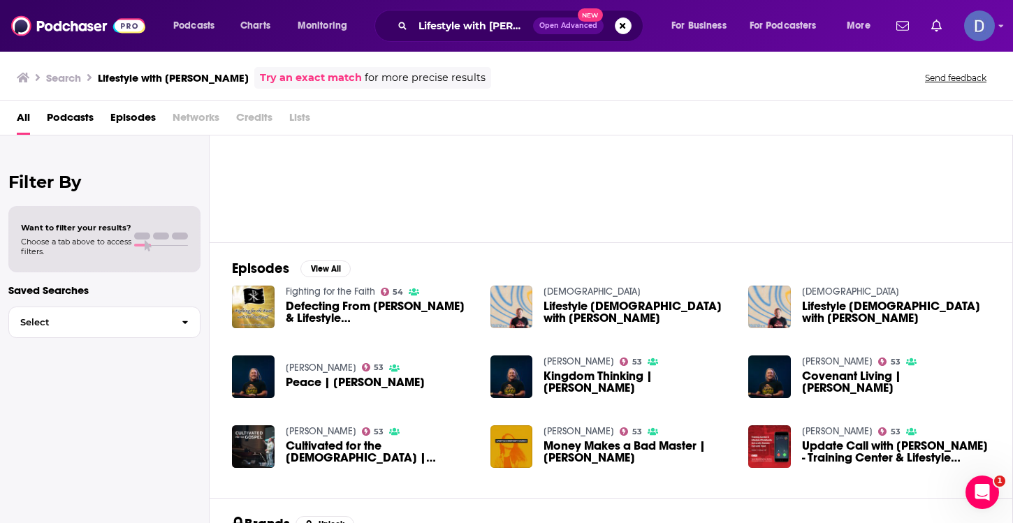
scroll to position [89, 0]
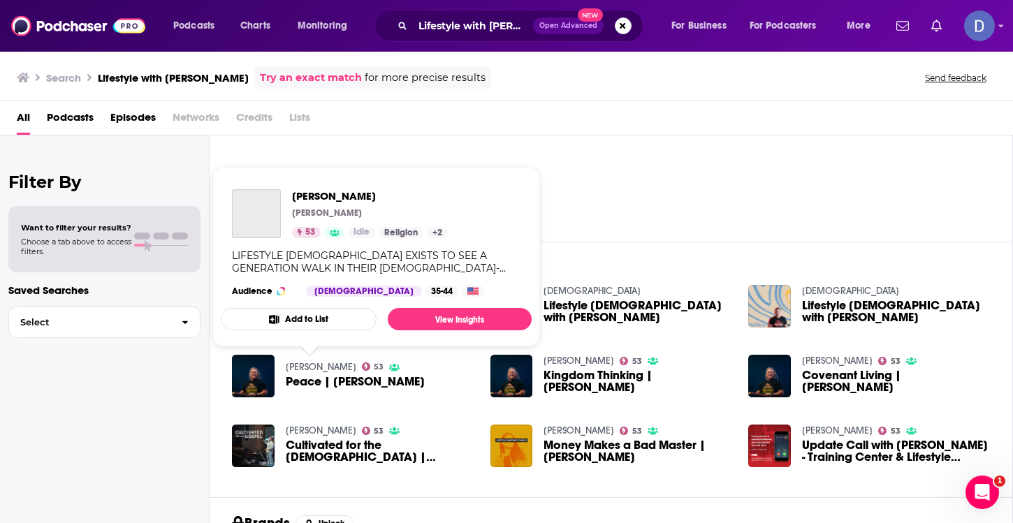
click at [309, 363] on link "[PERSON_NAME]" at bounding box center [321, 367] width 71 height 12
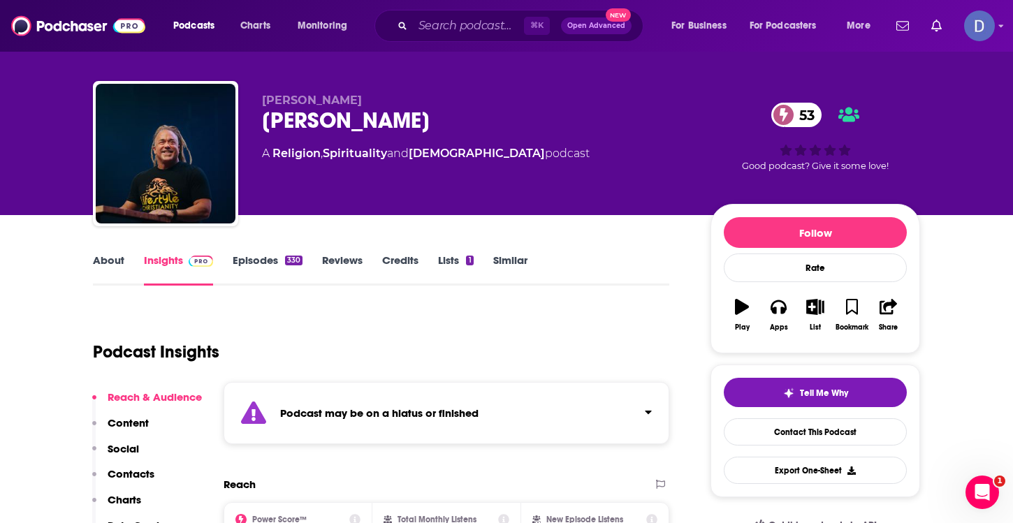
scroll to position [11, 0]
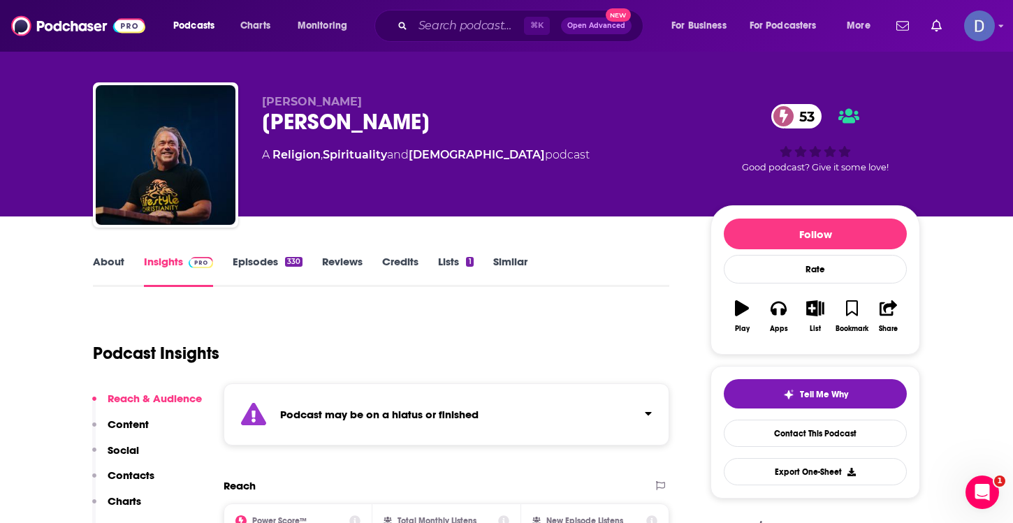
click at [256, 260] on link "Episodes 330" at bounding box center [268, 271] width 70 height 32
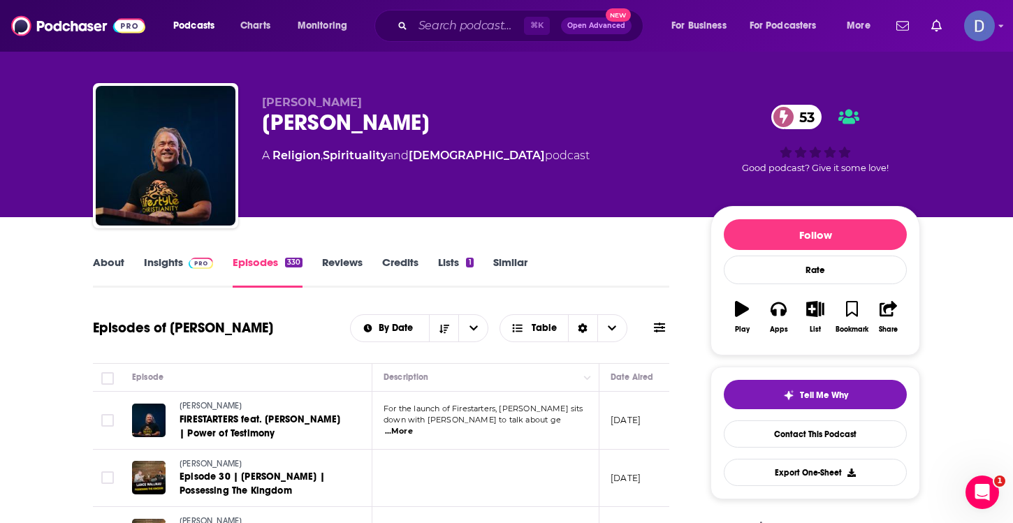
scroll to position [5, 0]
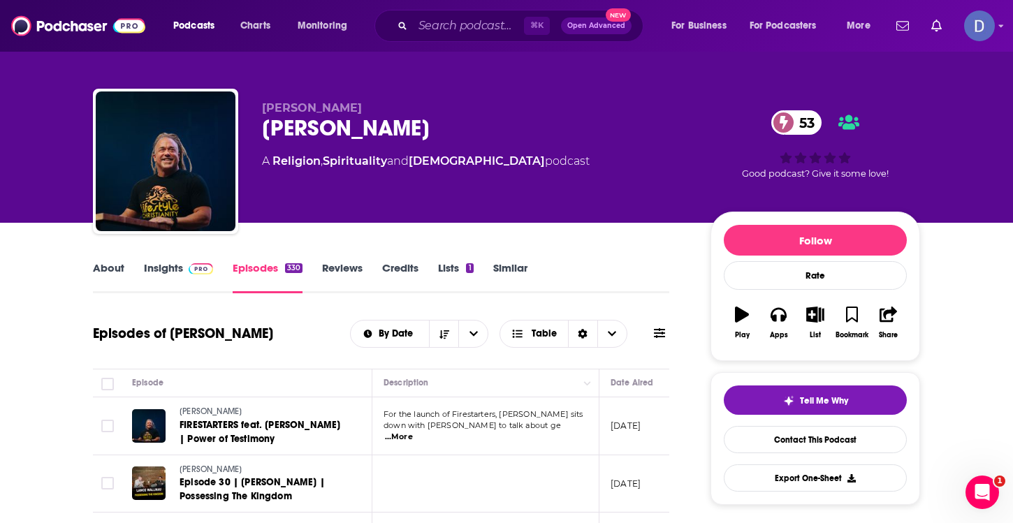
click at [100, 261] on link "About" at bounding box center [108, 277] width 31 height 32
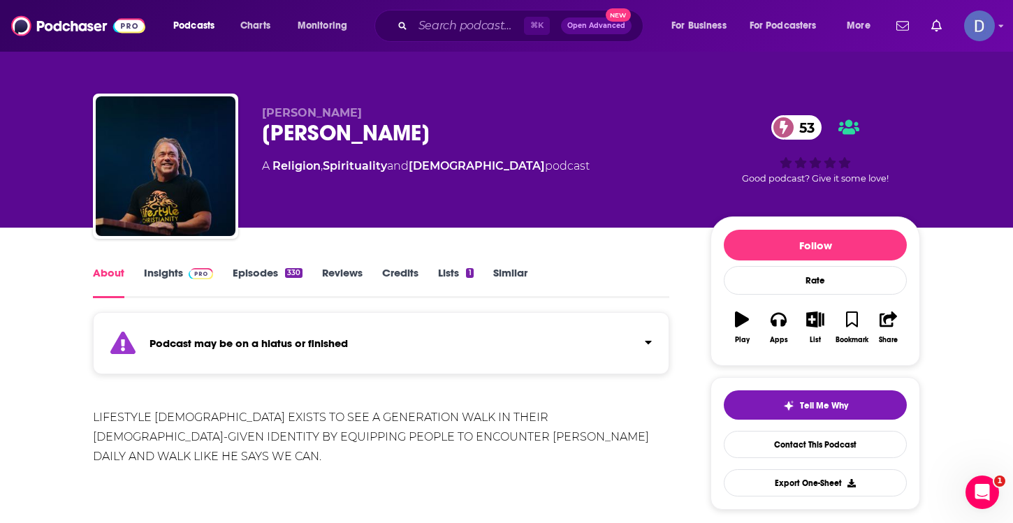
click at [169, 275] on link "Insights" at bounding box center [178, 282] width 69 height 32
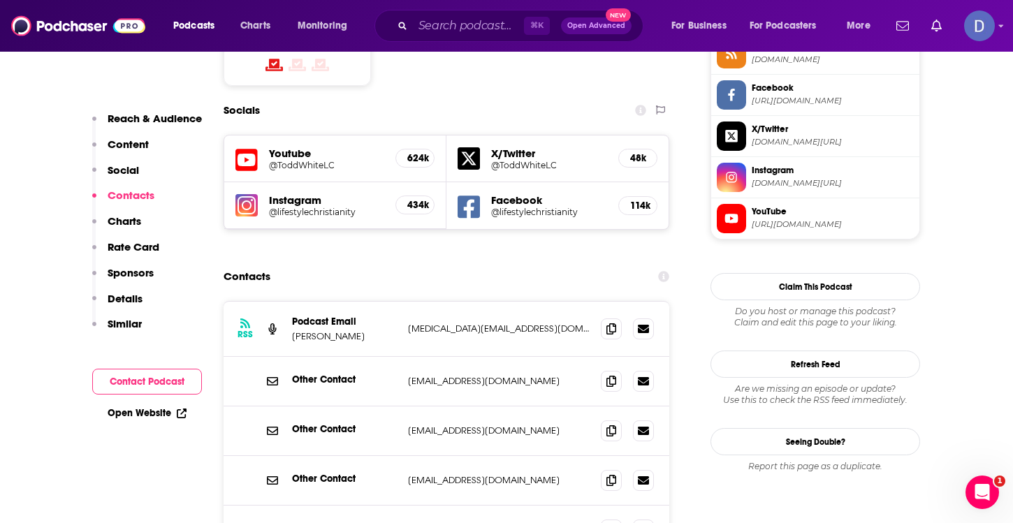
scroll to position [1322, 0]
click at [546, 301] on div "RSS Podcast Email [PERSON_NAME] [MEDICAL_DATA][EMAIL_ADDRESS][DOMAIN_NAME] [MED…" at bounding box center [446, 328] width 446 height 55
drag, startPoint x: 550, startPoint y: 251, endPoint x: 543, endPoint y: 263, distance: 14.1
click at [543, 301] on div "RSS Podcast Email [PERSON_NAME] [MEDICAL_DATA][EMAIL_ADDRESS][DOMAIN_NAME] [MED…" at bounding box center [446, 328] width 446 height 55
copy p "[MEDICAL_DATA][EMAIL_ADDRESS][DOMAIN_NAME]"
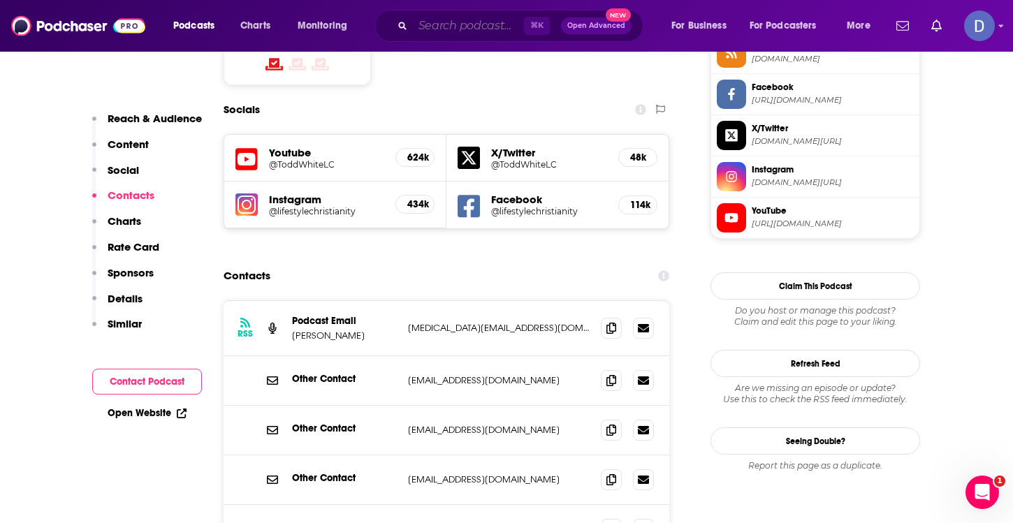
click at [453, 29] on input "Search podcasts, credits, & more..." at bounding box center [468, 26] width 111 height 22
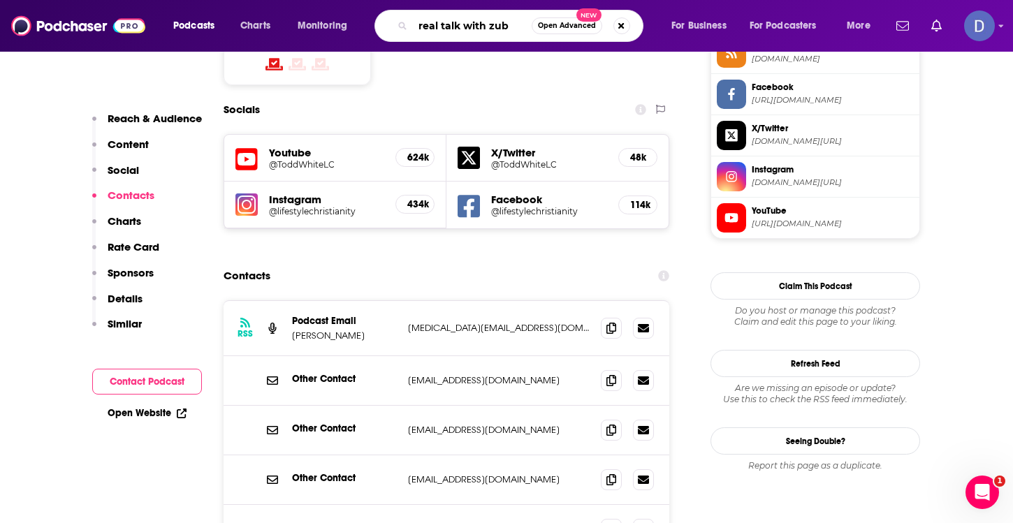
type input "real talk with [PERSON_NAME]"
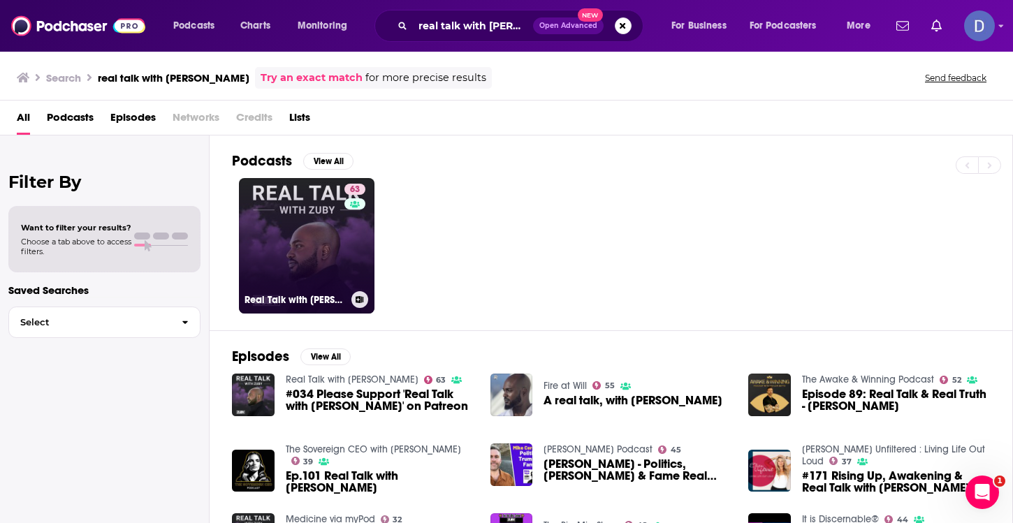
click at [290, 237] on link "63 Real Talk with [PERSON_NAME]" at bounding box center [306, 245] width 135 height 135
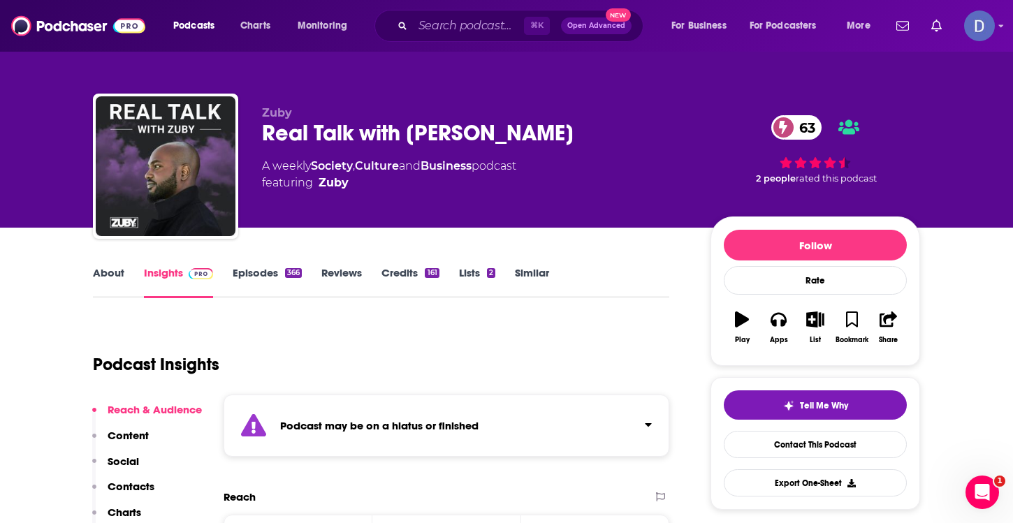
click at [333, 436] on div "Podcast may be on a hiatus or finished" at bounding box center [446, 426] width 446 height 62
click at [388, 360] on div "Podcast Insights" at bounding box center [375, 356] width 565 height 71
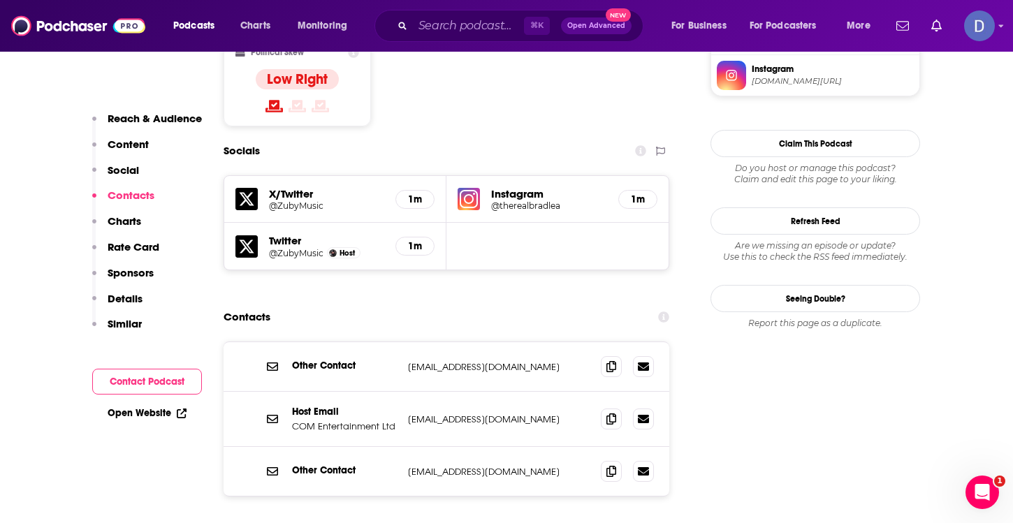
scroll to position [1262, 0]
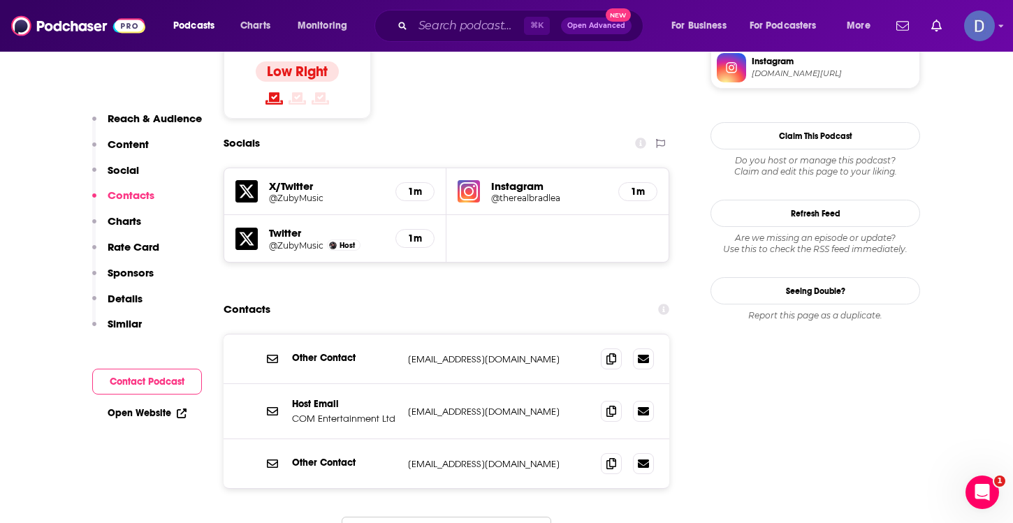
click at [517, 406] on p "[EMAIL_ADDRESS][DOMAIN_NAME]" at bounding box center [499, 412] width 182 height 12
drag, startPoint x: 517, startPoint y: 349, endPoint x: 408, endPoint y: 350, distance: 108.9
click at [408, 406] on p "[EMAIL_ADDRESS][DOMAIN_NAME]" at bounding box center [499, 412] width 182 height 12
copy div "[EMAIL_ADDRESS][DOMAIN_NAME] [EMAIL_ADDRESS][DOMAIN_NAME]"
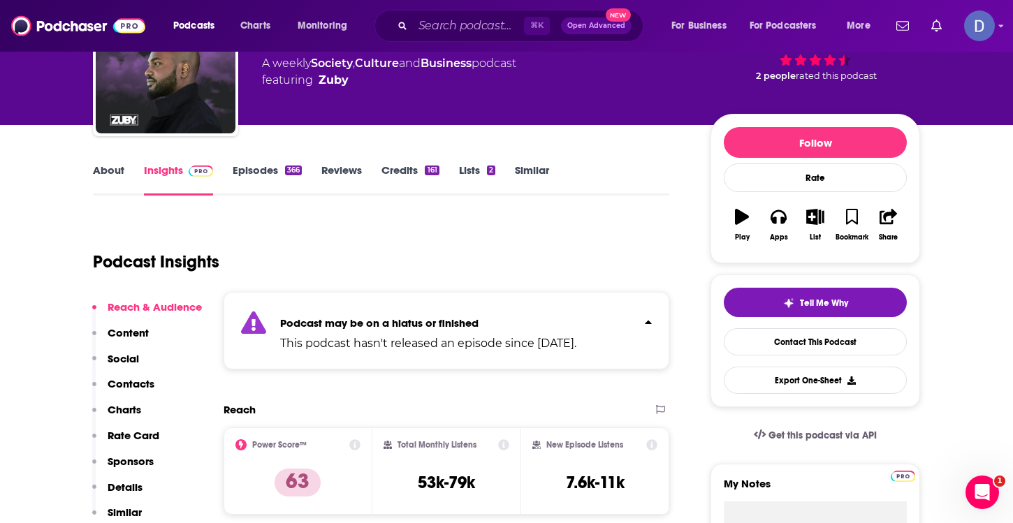
scroll to position [102, 0]
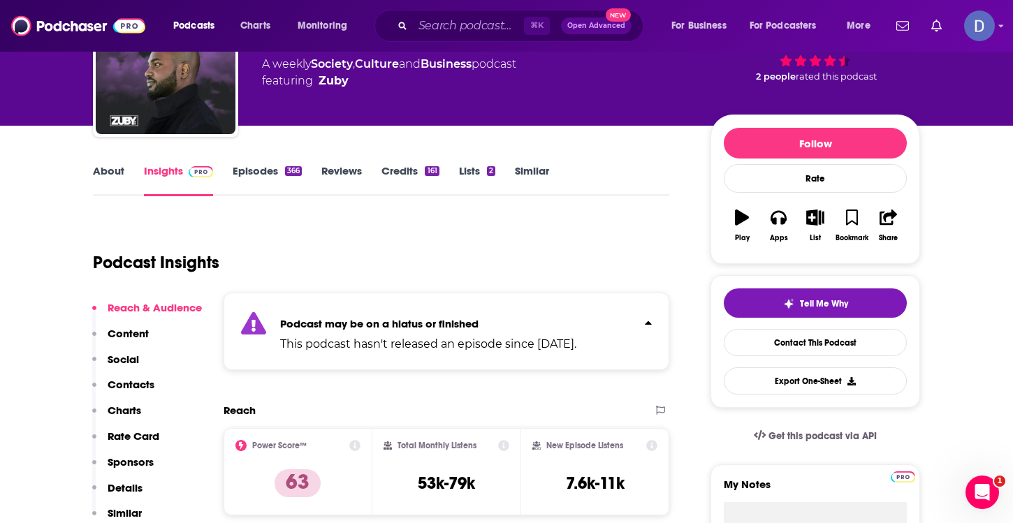
click at [108, 169] on link "About" at bounding box center [108, 180] width 31 height 32
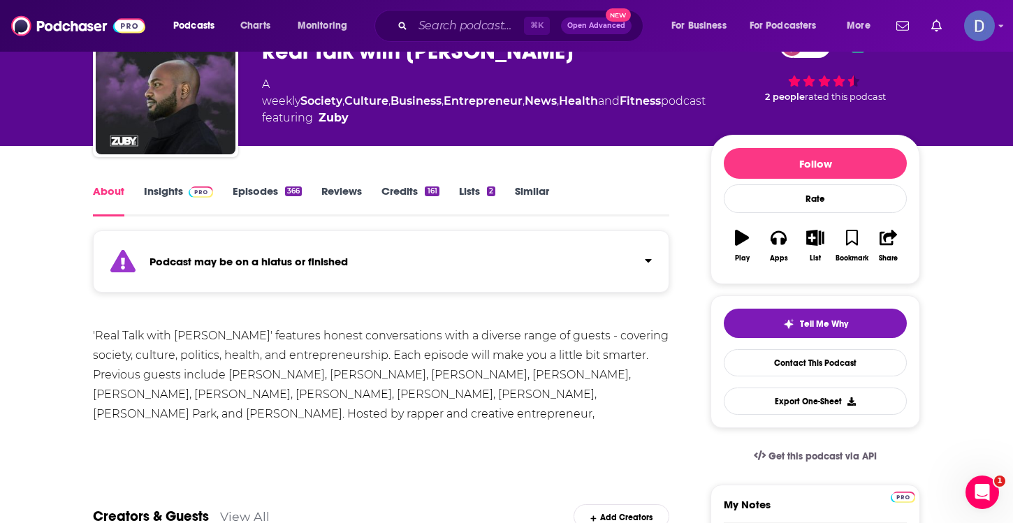
scroll to position [84, 0]
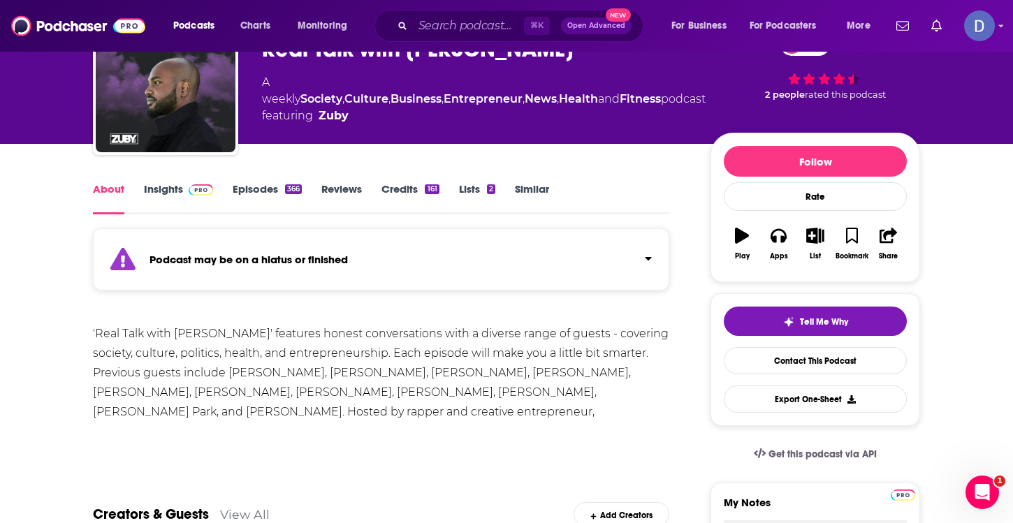
click at [126, 345] on div "'Real Talk with [PERSON_NAME]' features honest conversations with a diverse ran…" at bounding box center [381, 382] width 576 height 117
click at [93, 330] on div "'Real Talk with [PERSON_NAME]' features honest conversations with a diverse ran…" at bounding box center [381, 382] width 576 height 117
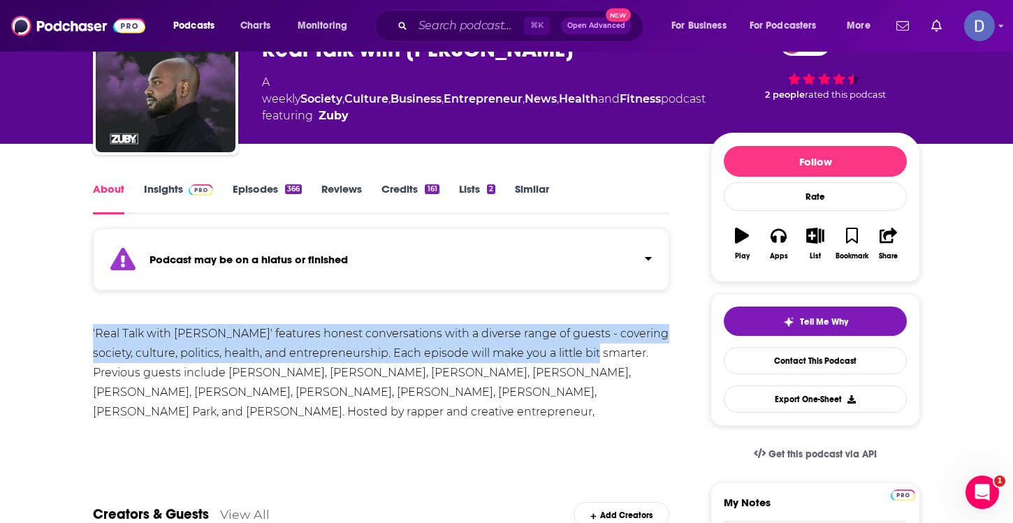
drag, startPoint x: 90, startPoint y: 329, endPoint x: 605, endPoint y: 358, distance: 515.5
copy div "'Real Talk with [PERSON_NAME]' features honest conversations with a diverse ran…"
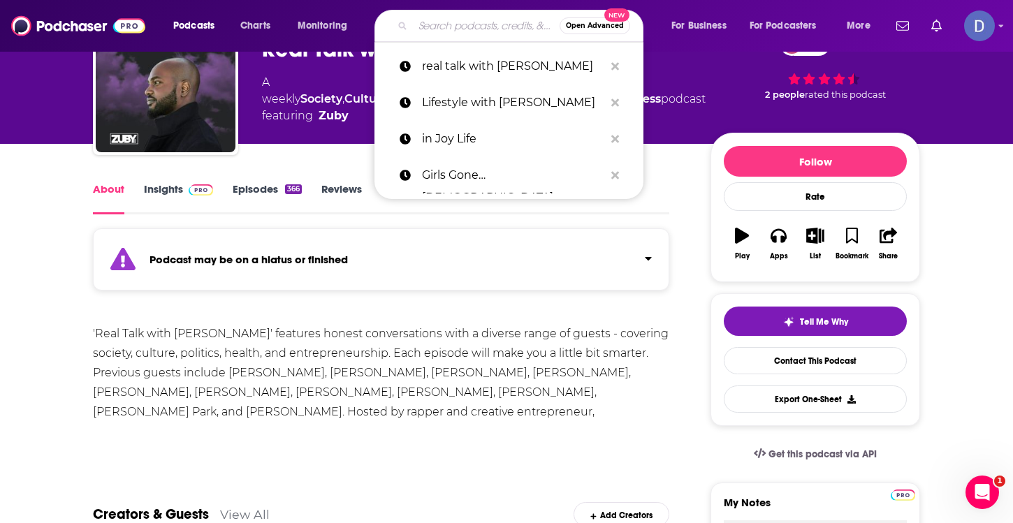
click at [448, 19] on input "Search podcasts, credits, & more..." at bounding box center [486, 26] width 147 height 22
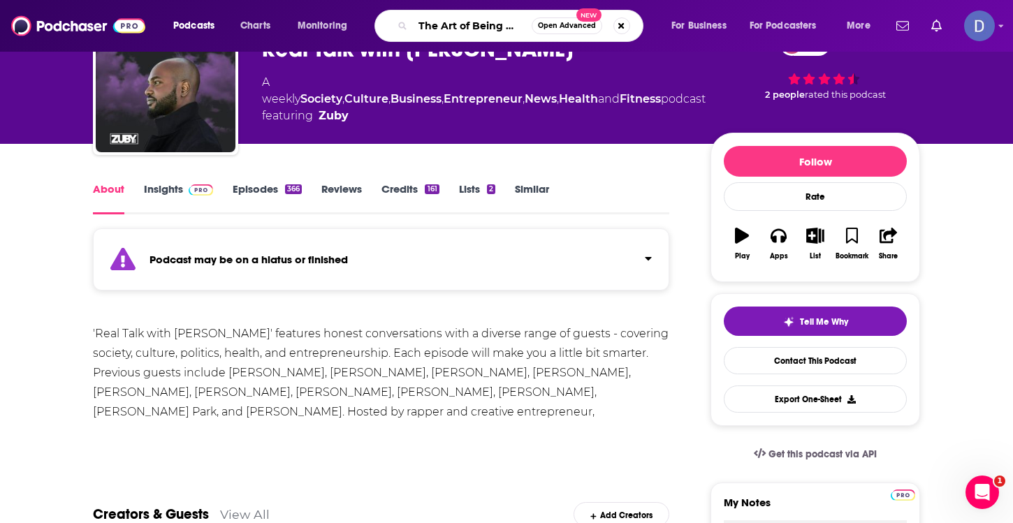
scroll to position [0, 0]
type input "The Art of Being Well"
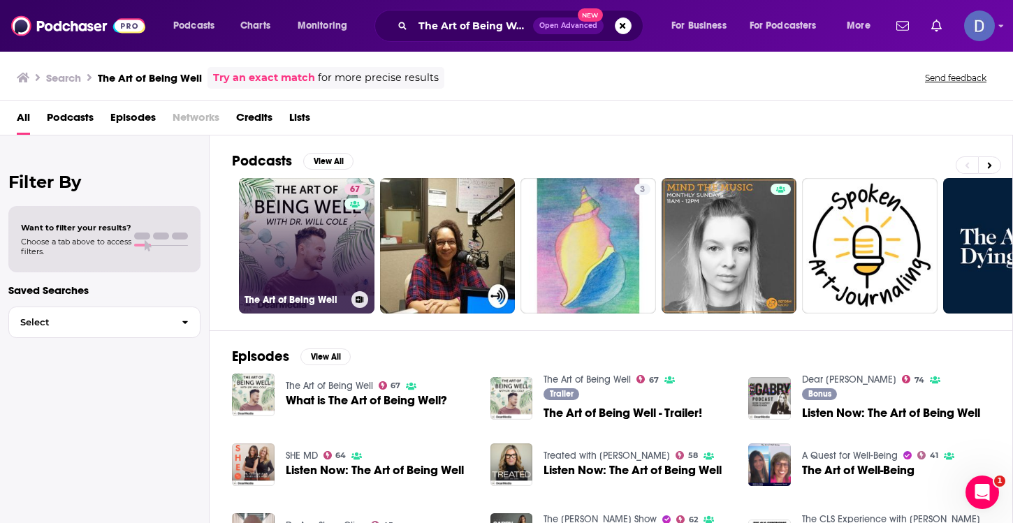
click at [336, 258] on link "67 The Art of Being Well" at bounding box center [306, 245] width 135 height 135
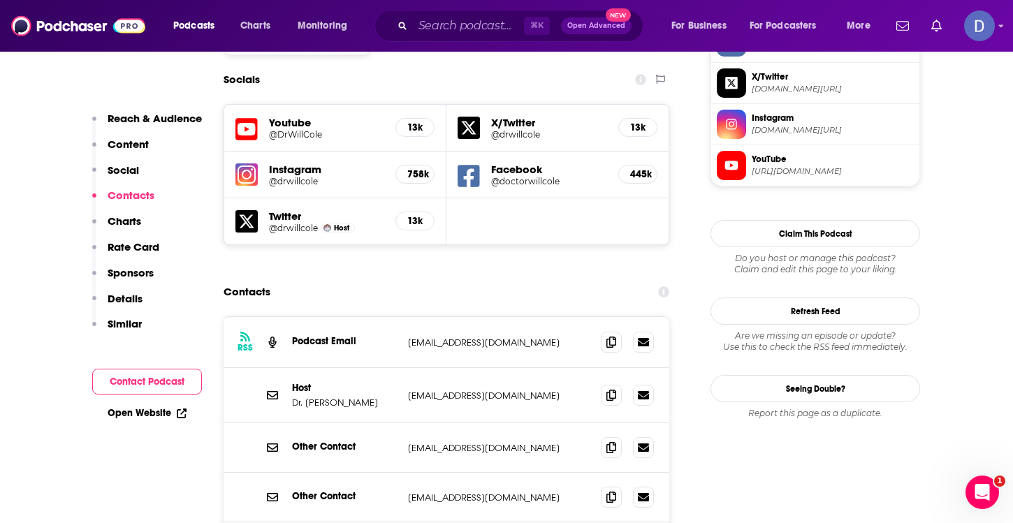
scroll to position [1254, 0]
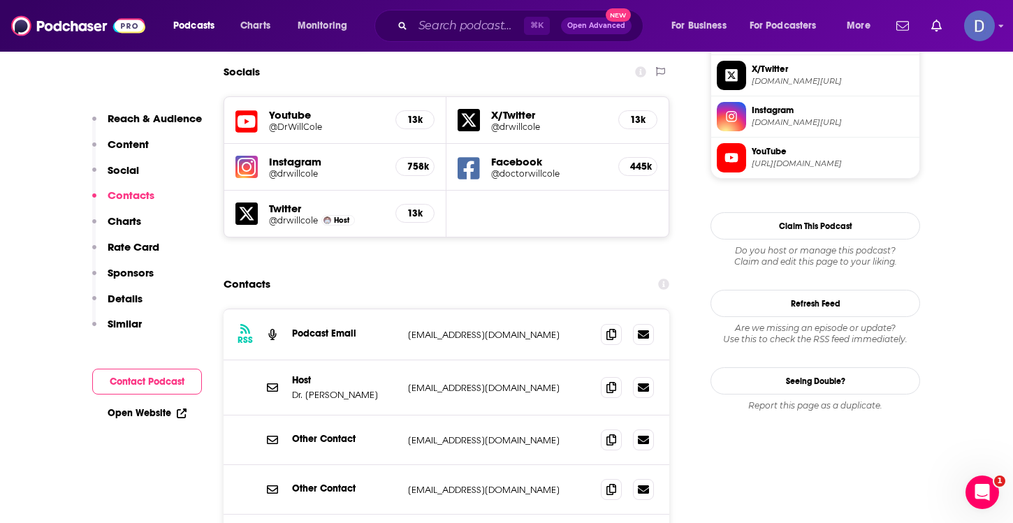
click at [560, 360] on div "Host Dr. [PERSON_NAME] [EMAIL_ADDRESS][DOMAIN_NAME] [EMAIL_ADDRESS][DOMAIN_NAME]" at bounding box center [446, 387] width 446 height 55
drag, startPoint x: 559, startPoint y: 309, endPoint x: 409, endPoint y: 304, distance: 149.5
click at [408, 360] on div "Host Dr. [PERSON_NAME] [EMAIL_ADDRESS][DOMAIN_NAME] [EMAIL_ADDRESS][DOMAIN_NAME]" at bounding box center [446, 387] width 446 height 55
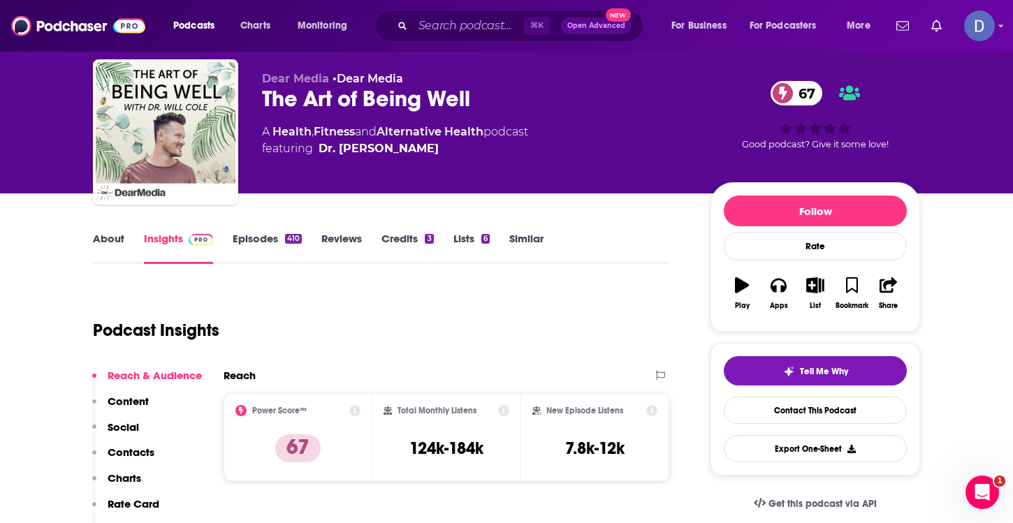
scroll to position [0, 0]
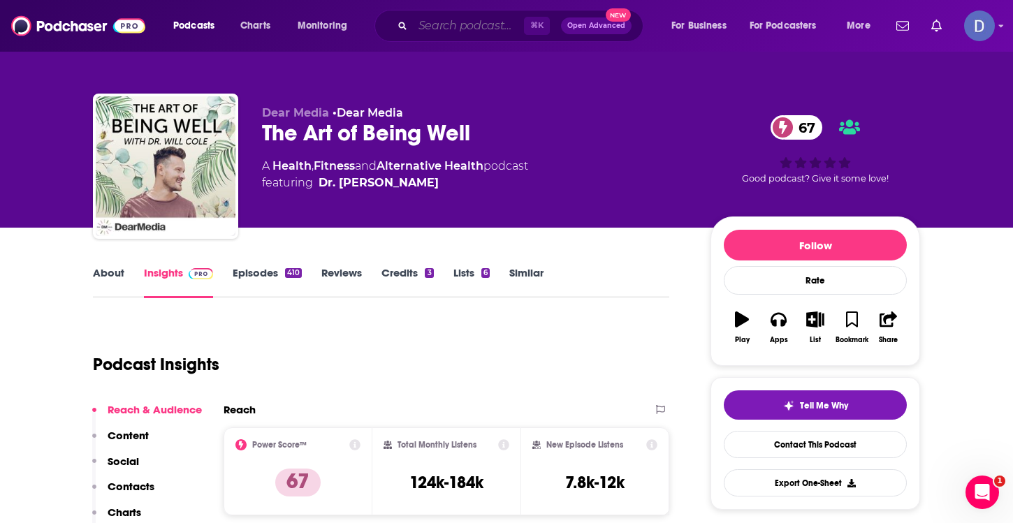
click at [443, 25] on input "Search podcasts, credits, & more..." at bounding box center [468, 26] width 111 height 22
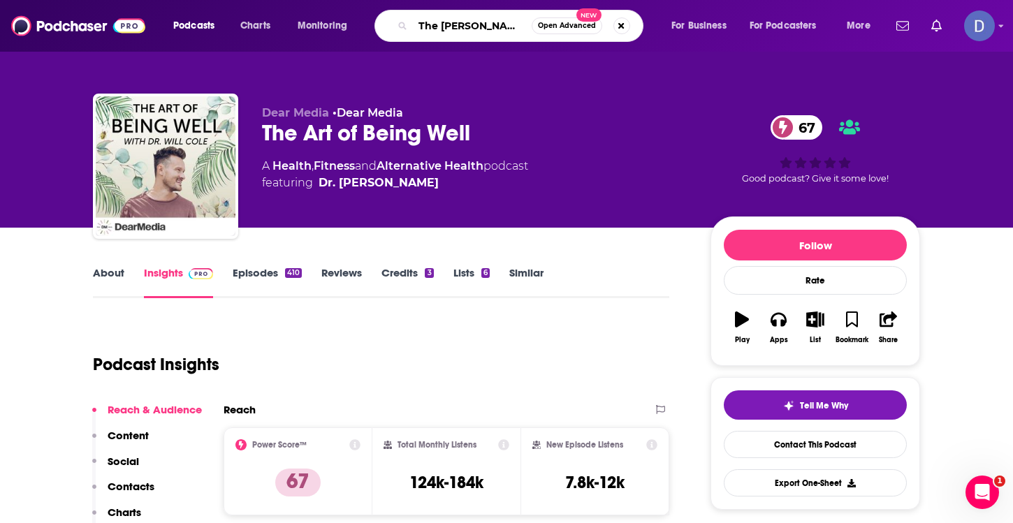
type input "The [PERSON_NAME] Show"
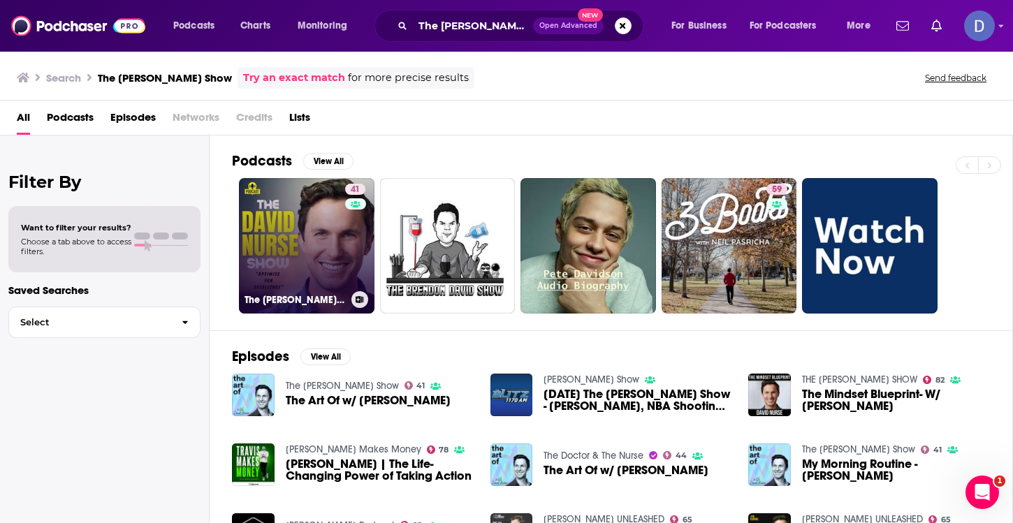
click at [321, 246] on link "41 The [PERSON_NAME] Show" at bounding box center [306, 245] width 135 height 135
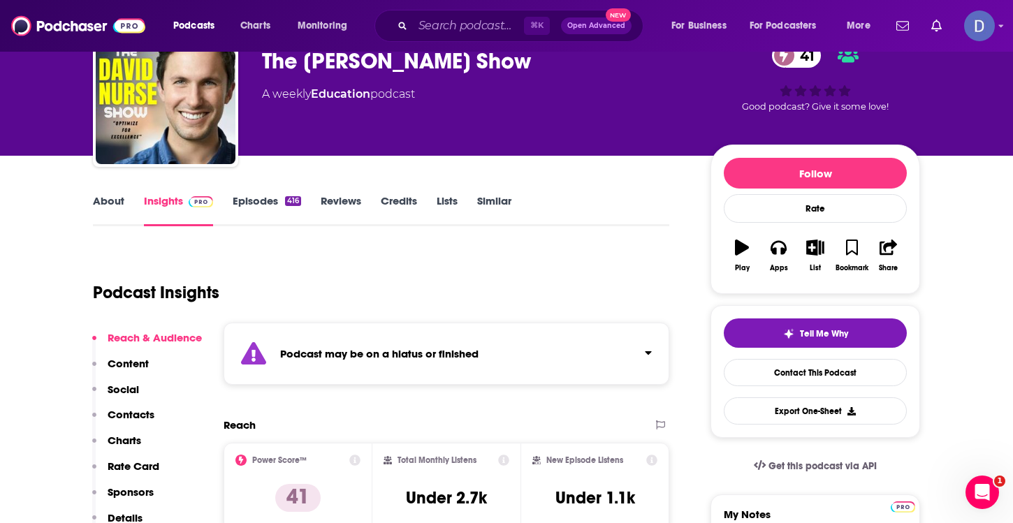
scroll to position [71, 0]
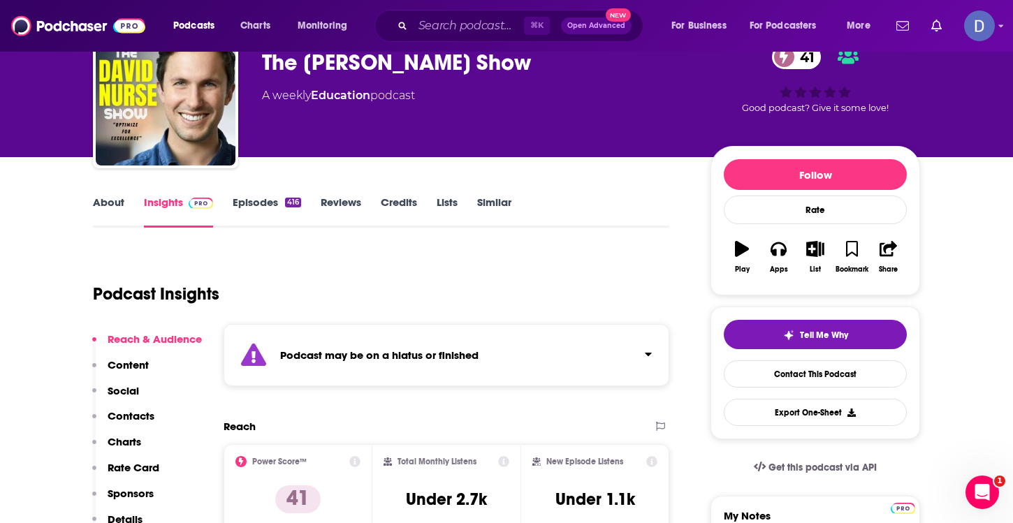
click at [355, 348] on strong "Podcast may be on a hiatus or finished" at bounding box center [379, 354] width 198 height 13
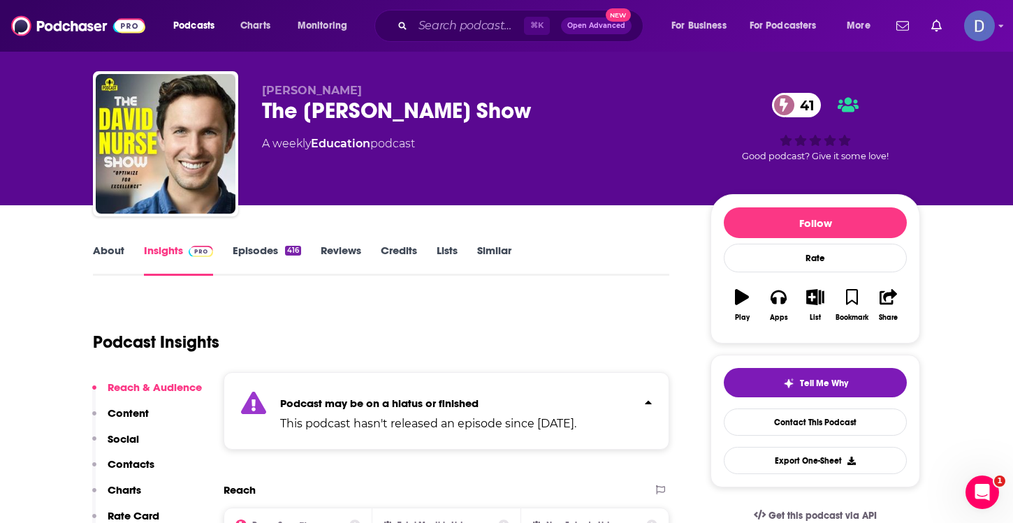
scroll to position [37, 0]
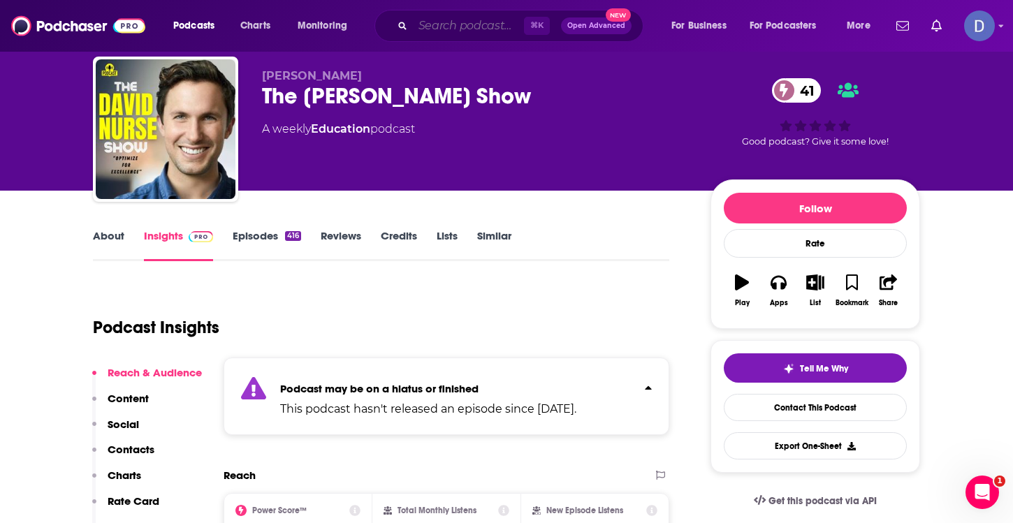
click at [442, 25] on input "Search podcasts, credits, & more..." at bounding box center [468, 26] width 111 height 22
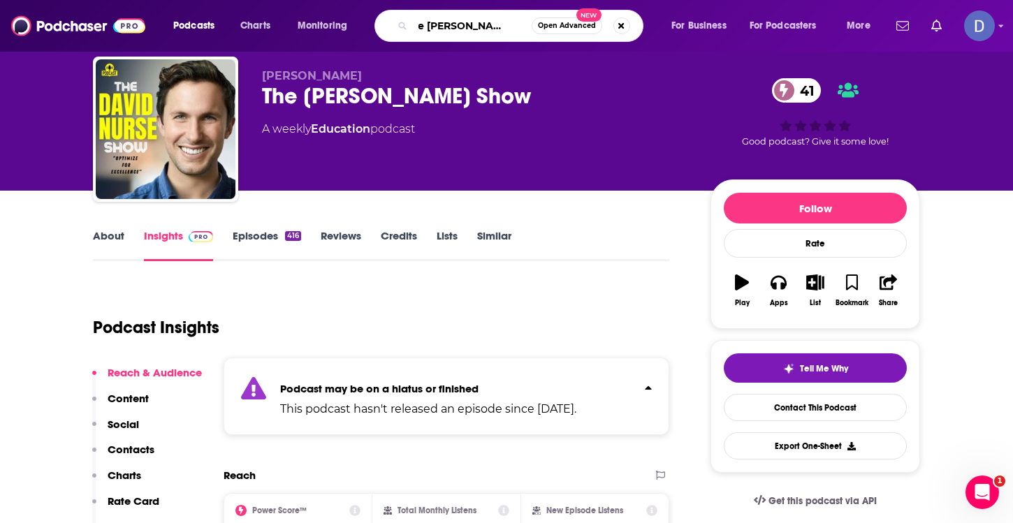
type input "The [PERSON_NAME] Podcast"
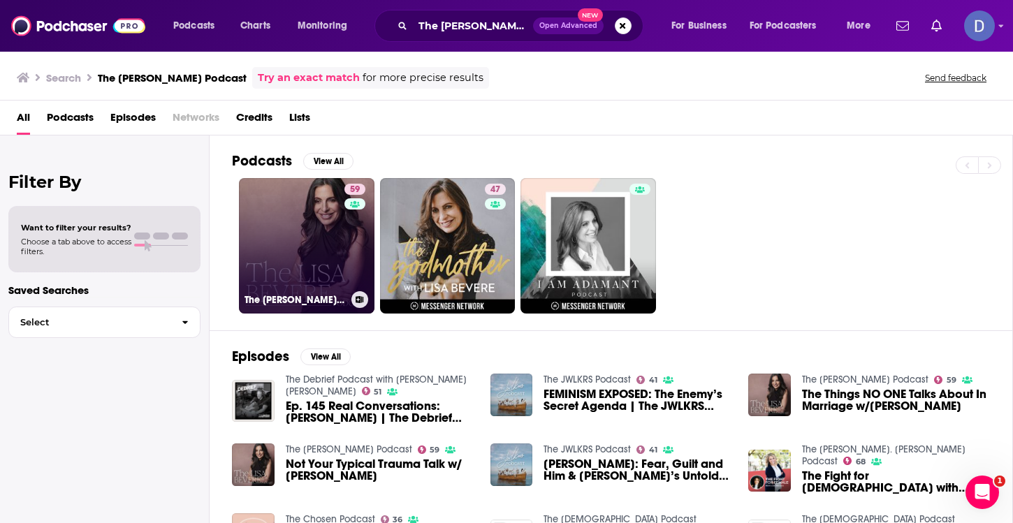
click at [312, 244] on link "59 The [PERSON_NAME] Podcast" at bounding box center [306, 245] width 135 height 135
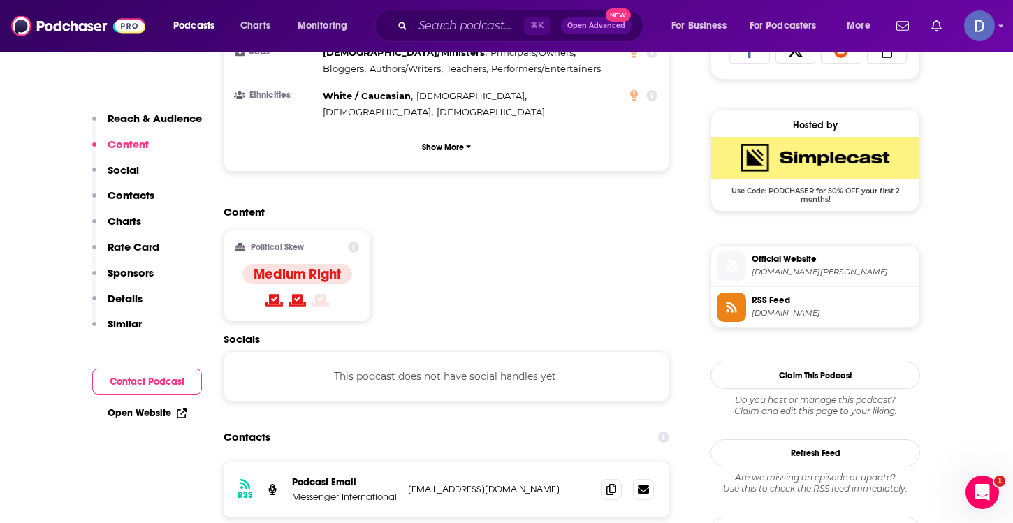
scroll to position [1007, 0]
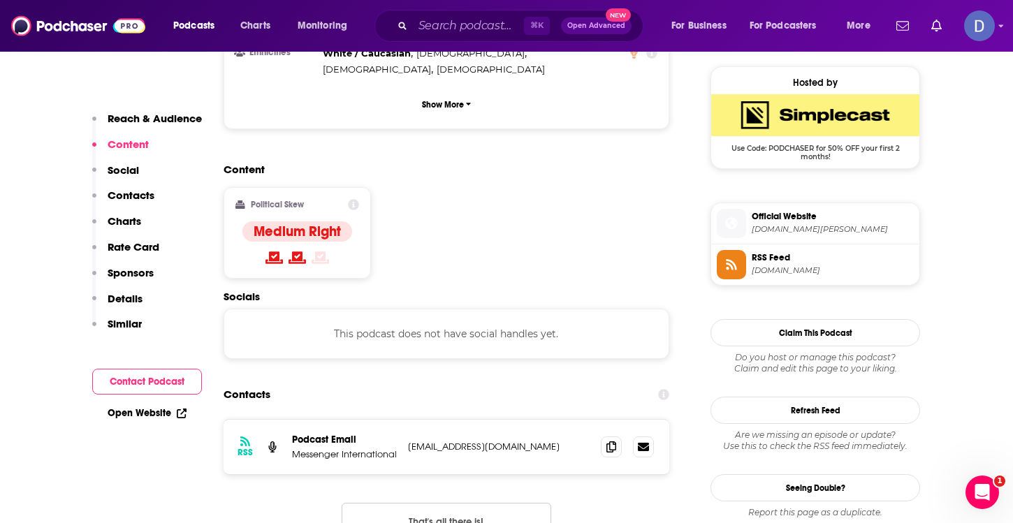
drag, startPoint x: 575, startPoint y: 378, endPoint x: 406, endPoint y: 380, distance: 168.3
click at [406, 420] on div "RSS Podcast Email Messenger International [EMAIL_ADDRESS][DOMAIN_NAME] [EMAIL_A…" at bounding box center [446, 447] width 446 height 54
copy p "[EMAIL_ADDRESS][DOMAIN_NAME]"
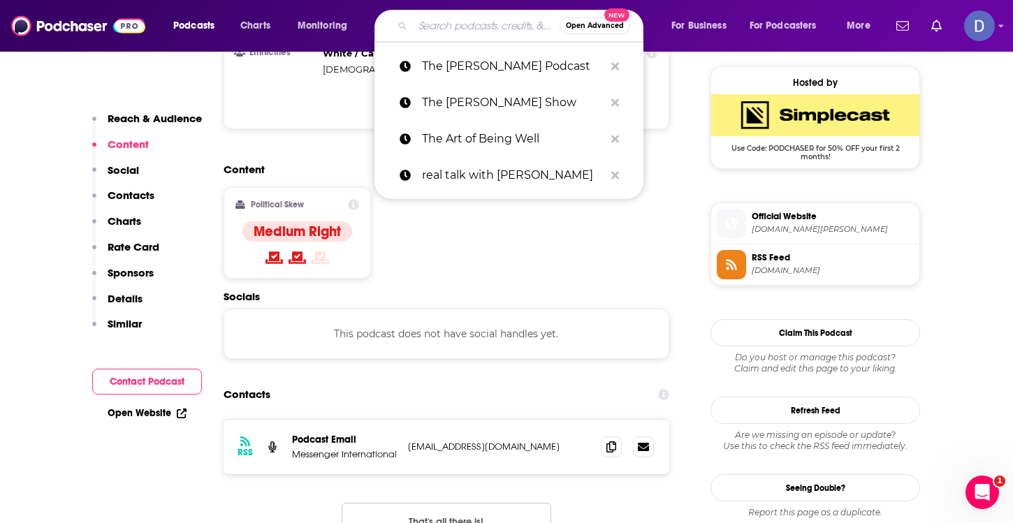
click at [432, 29] on input "Search podcasts, credits, & more..." at bounding box center [486, 26] width 147 height 22
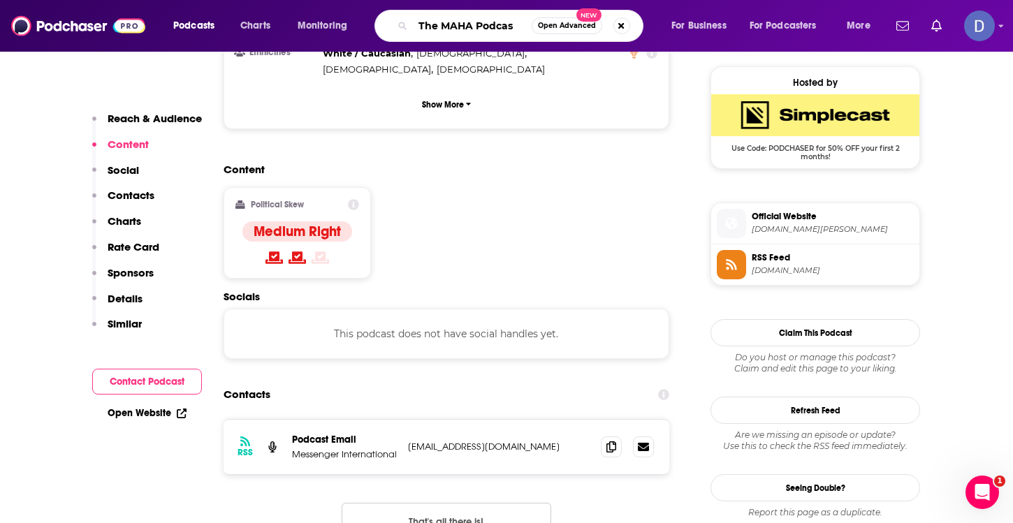
type input "The MAHA Podcast"
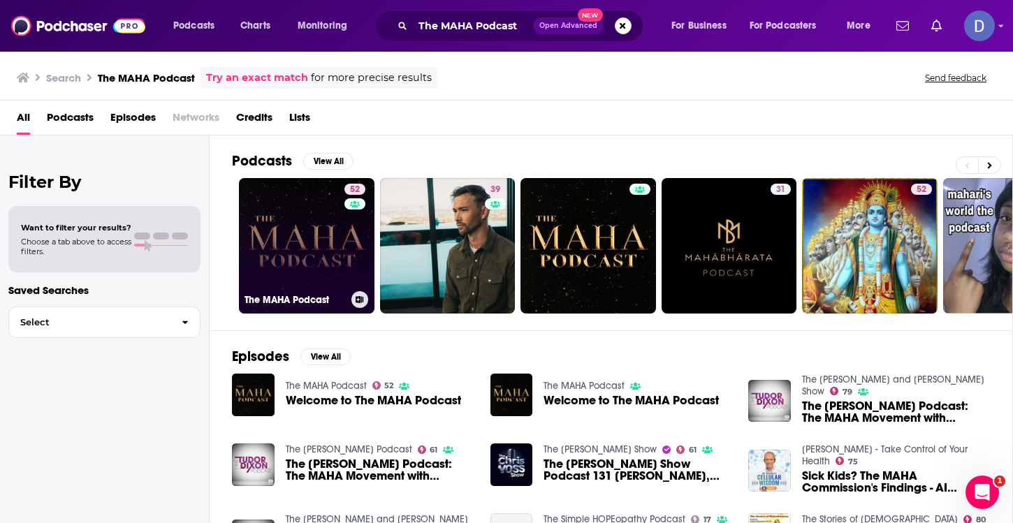
click at [320, 253] on link "52 The MAHA Podcast" at bounding box center [306, 245] width 135 height 135
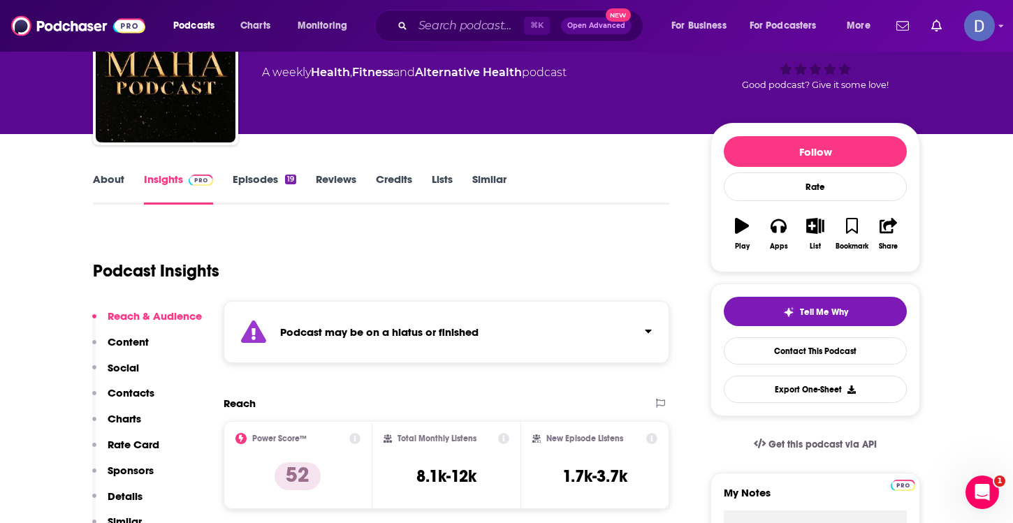
scroll to position [103, 0]
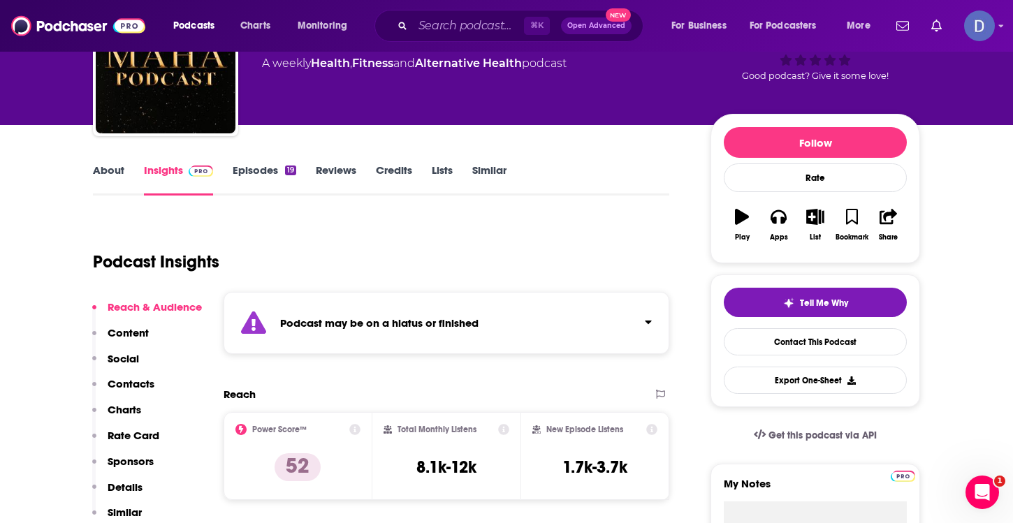
click at [387, 330] on div "Podcast may be on a hiatus or finished" at bounding box center [446, 323] width 446 height 62
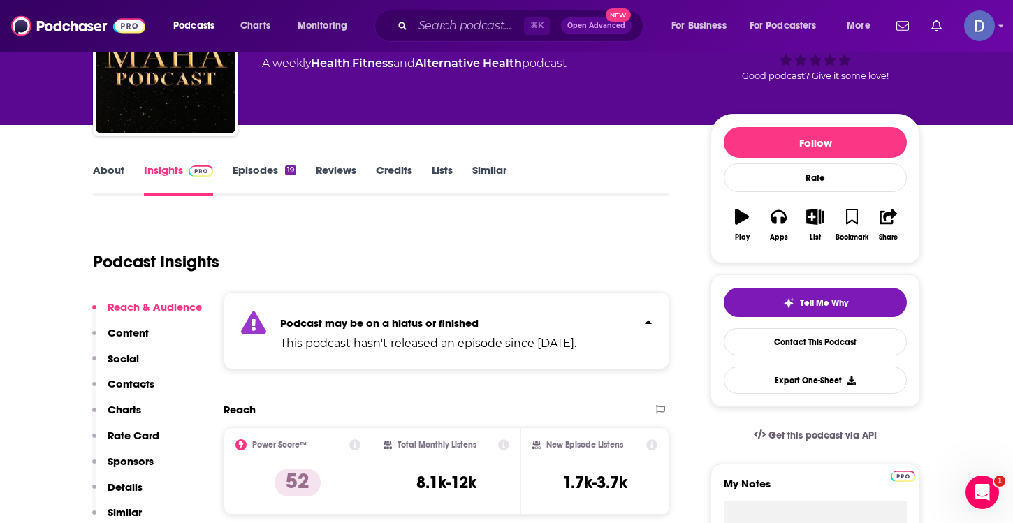
click at [391, 272] on div "Podcast Insights" at bounding box center [375, 253] width 565 height 71
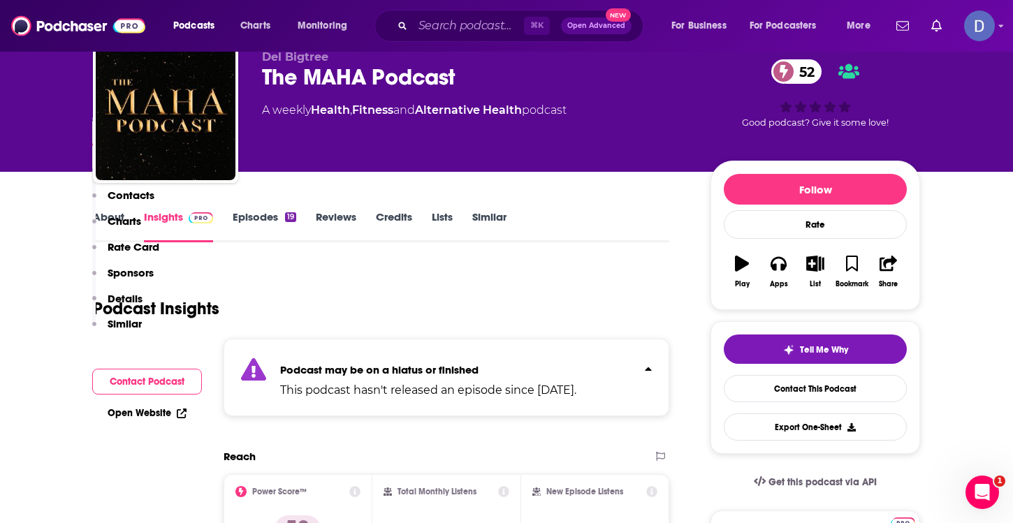
scroll to position [0, 0]
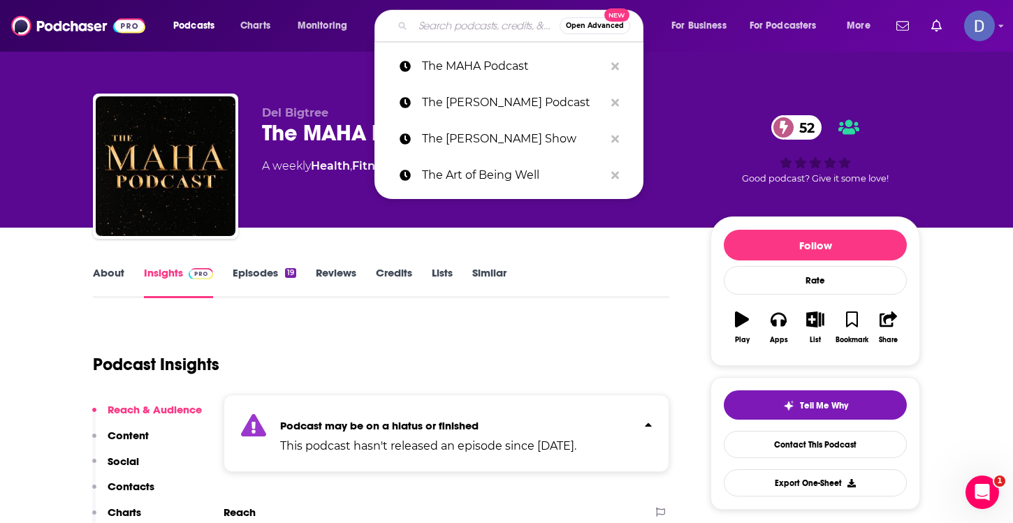
click at [420, 20] on input "Search podcasts, credits, & more..." at bounding box center [486, 26] width 147 height 22
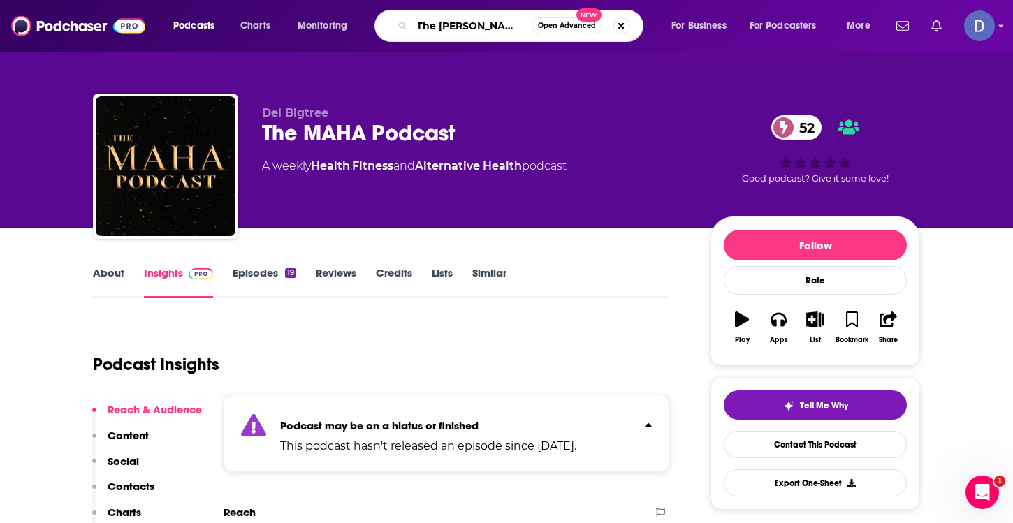
type input "The [PERSON_NAME] Show"
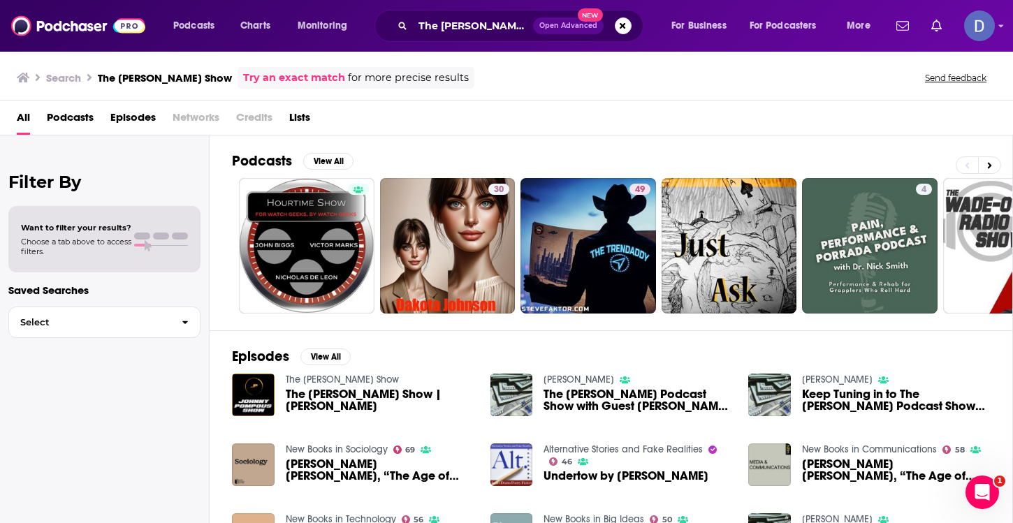
scroll to position [22, 0]
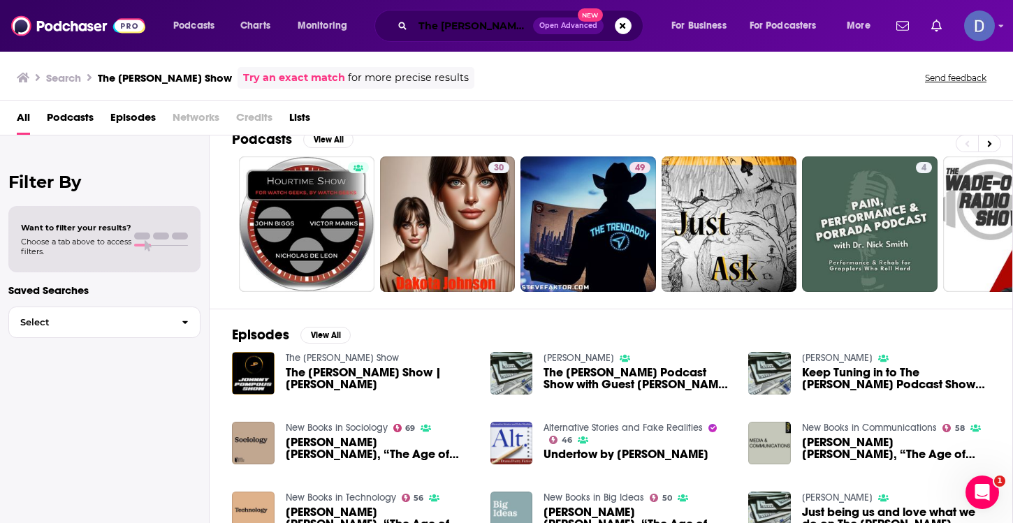
click at [441, 28] on input "The [PERSON_NAME] Show" at bounding box center [473, 26] width 120 height 22
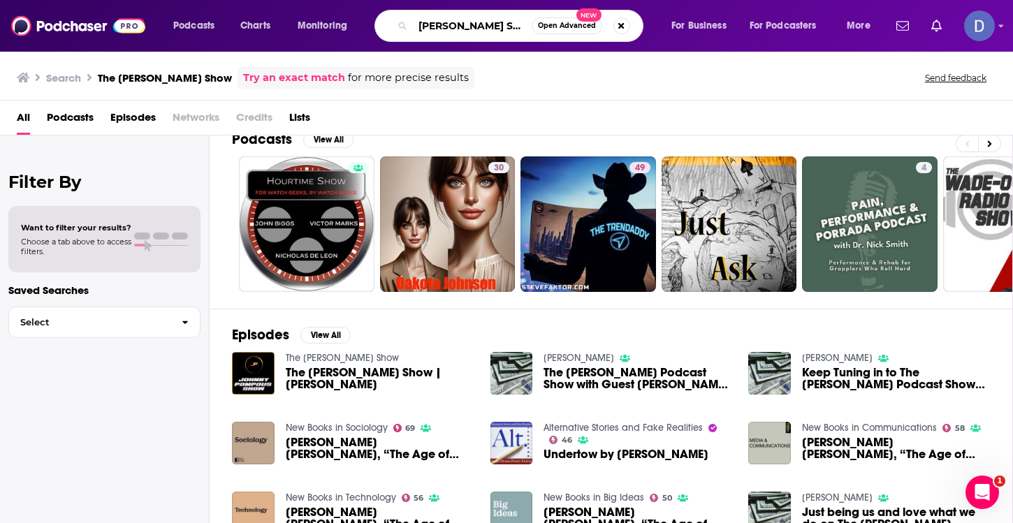
click at [524, 25] on input "[PERSON_NAME] Show" at bounding box center [472, 26] width 119 height 22
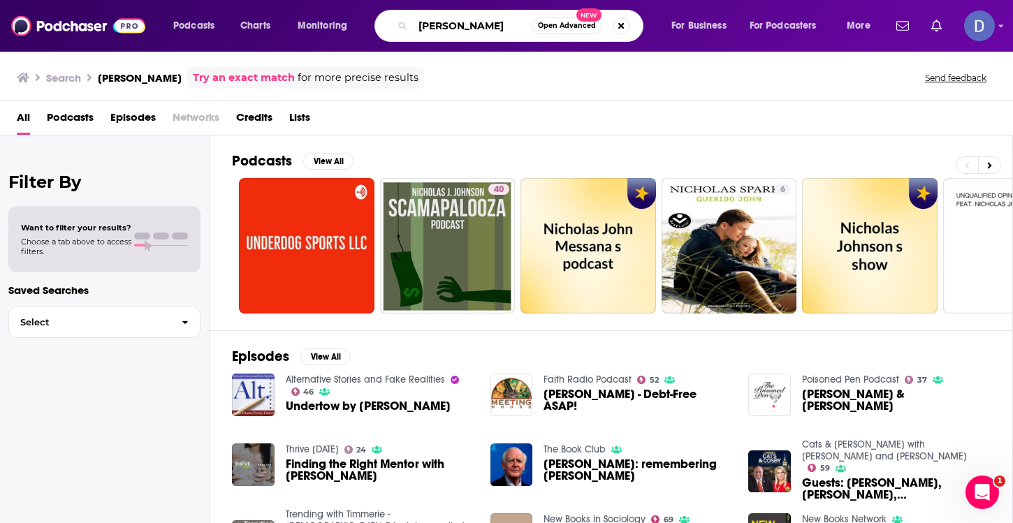
drag, startPoint x: 494, startPoint y: 29, endPoint x: 406, endPoint y: 24, distance: 88.8
click at [406, 25] on div "[PERSON_NAME] Open Advanced New" at bounding box center [508, 26] width 269 height 32
type input "The Unplanned Podcast"
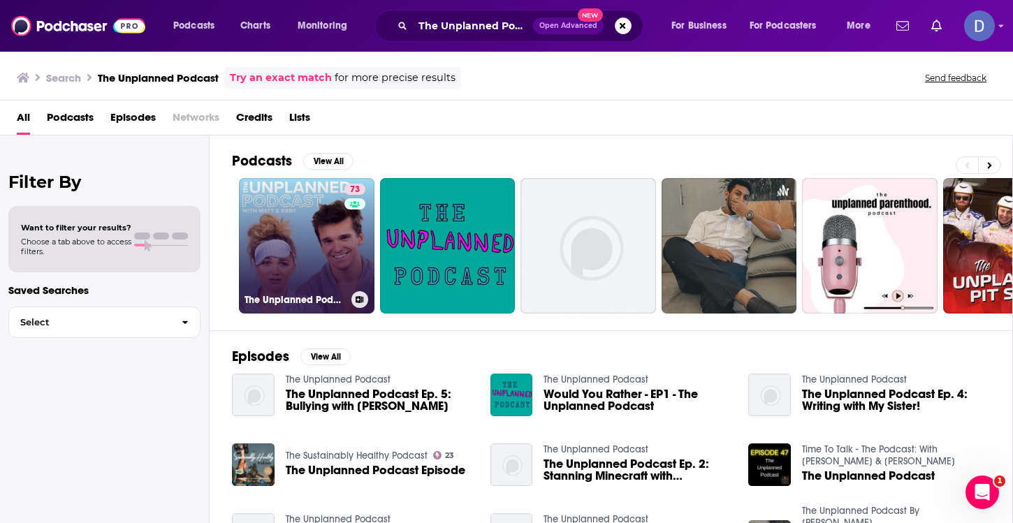
click at [307, 266] on link "73 The Unplanned Podcast with [PERSON_NAME] & [PERSON_NAME]" at bounding box center [306, 245] width 135 height 135
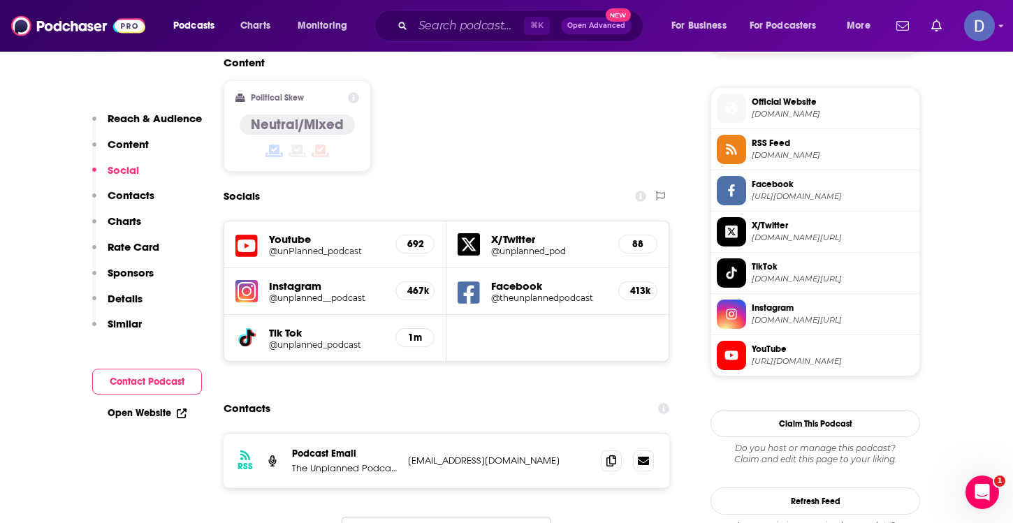
scroll to position [1100, 0]
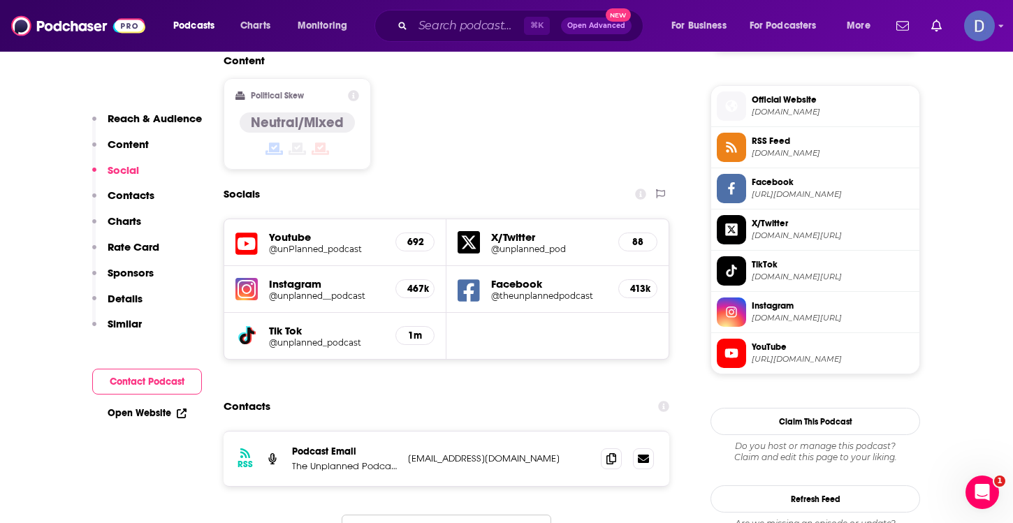
drag, startPoint x: 589, startPoint y: 386, endPoint x: 407, endPoint y: 390, distance: 181.6
click at [406, 432] on div "RSS Podcast Email The Unplanned Podcast with [PERSON_NAME] & [PERSON_NAME] [EMA…" at bounding box center [446, 459] width 446 height 54
copy p "[EMAIL_ADDRESS][DOMAIN_NAME]"
click at [431, 31] on input "Search podcasts, credits, & more..." at bounding box center [468, 26] width 111 height 22
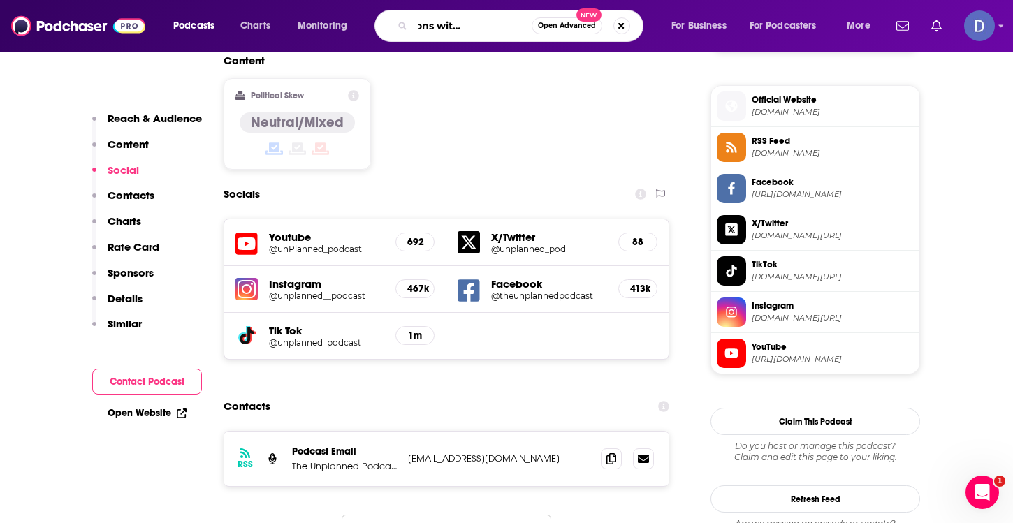
type input "Undeceptions with [PERSON_NAME]"
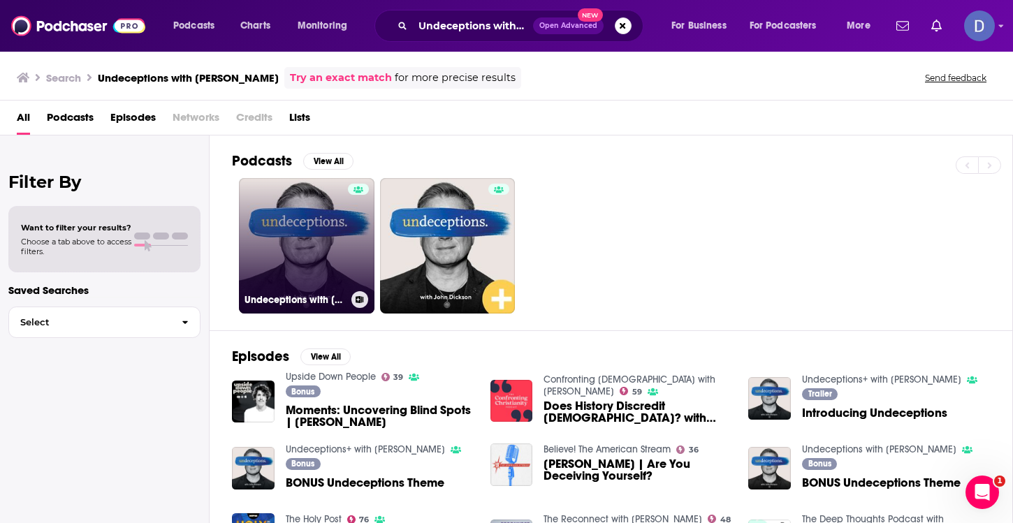
click at [311, 255] on link "Undeceptions with [PERSON_NAME]" at bounding box center [306, 245] width 135 height 135
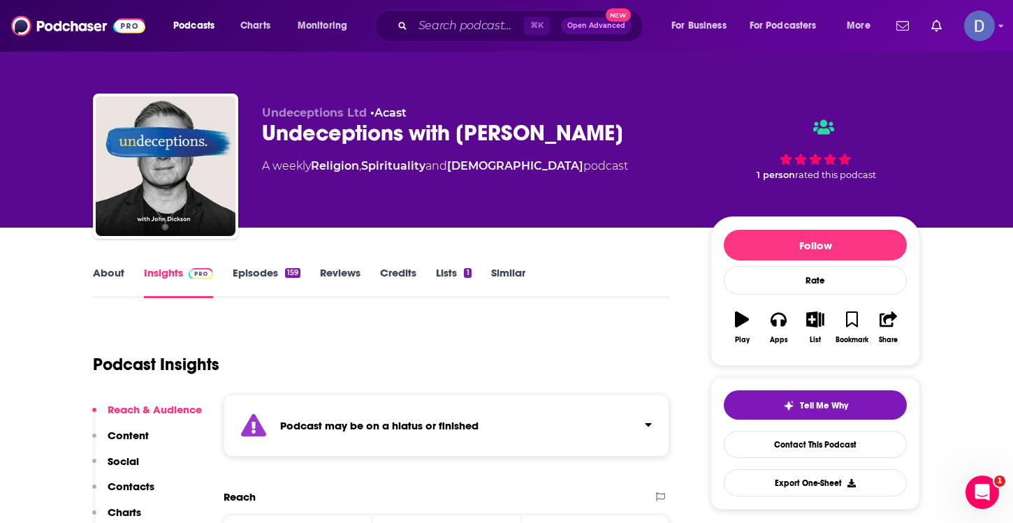
click at [457, 425] on strong "Podcast may be on a hiatus or finished" at bounding box center [379, 425] width 198 height 13
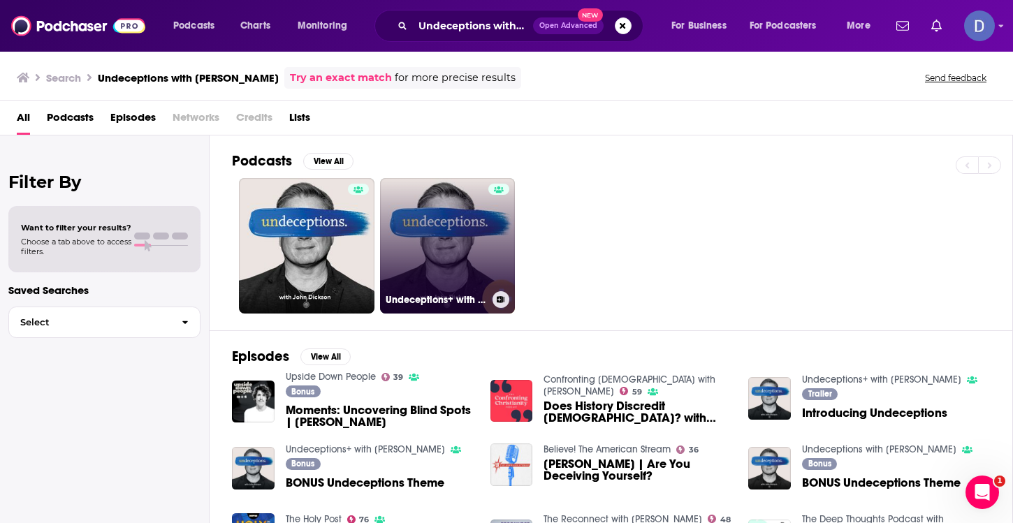
click at [430, 216] on link "Undeceptions+ with [PERSON_NAME]" at bounding box center [447, 245] width 135 height 135
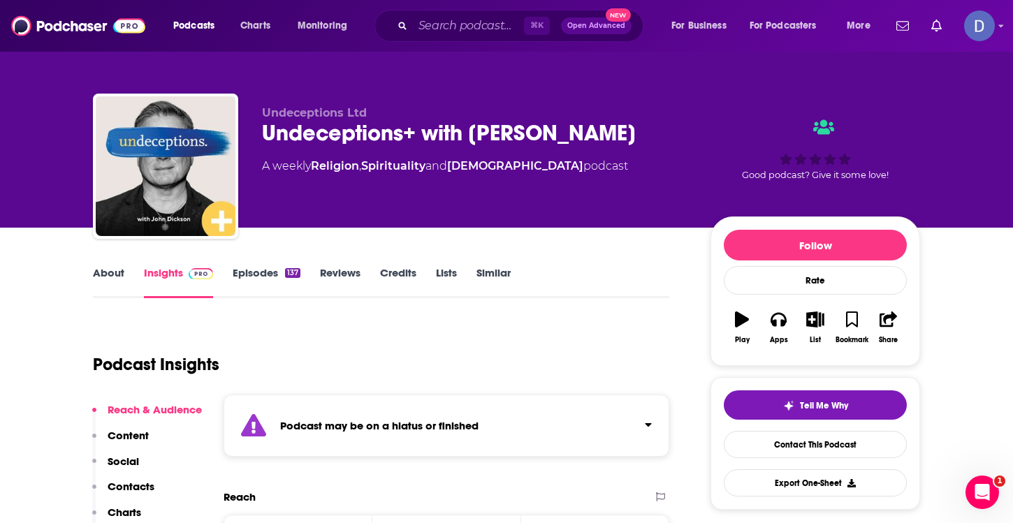
click at [421, 411] on div "Podcast may be on a hiatus or finished" at bounding box center [446, 426] width 446 height 62
click at [431, 353] on div "Podcast Insights" at bounding box center [375, 356] width 565 height 71
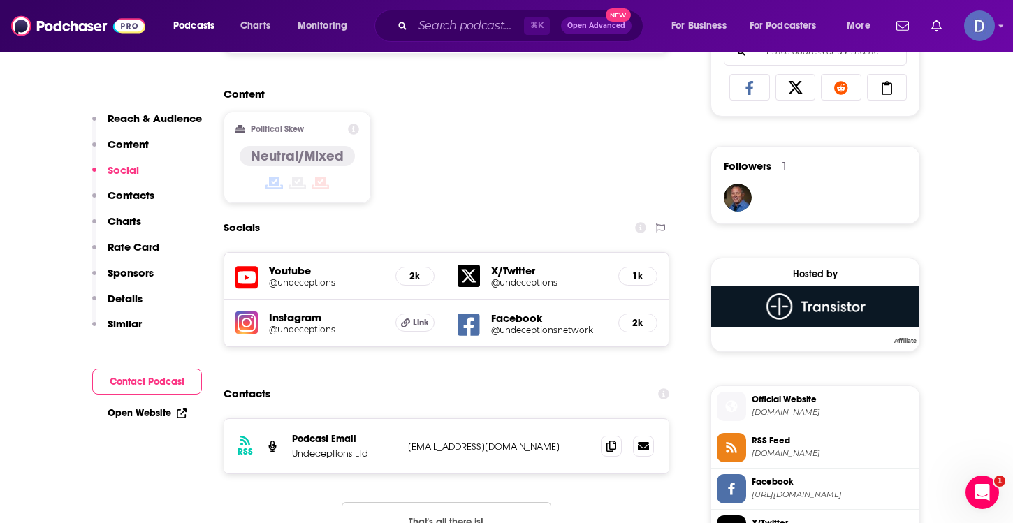
scroll to position [957, 0]
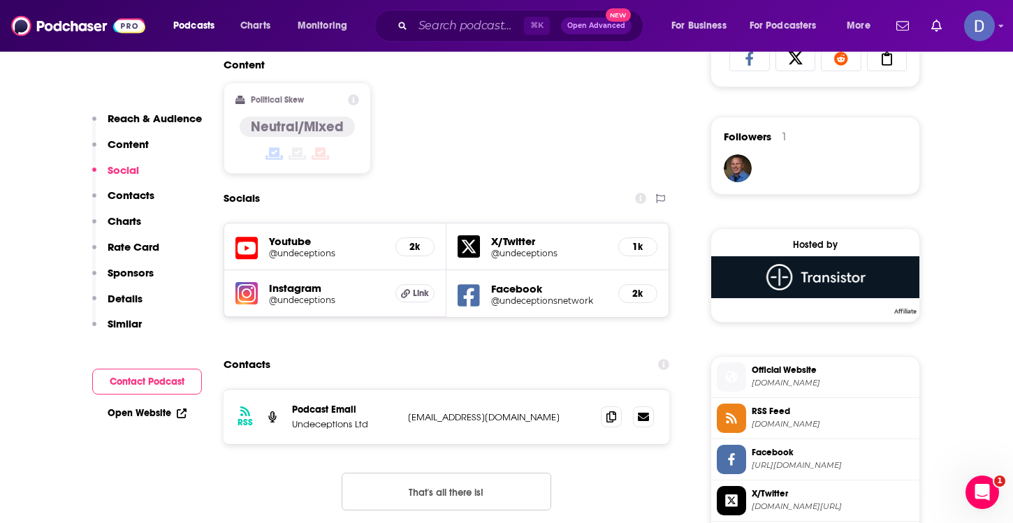
click at [541, 420] on p "[EMAIL_ADDRESS][DOMAIN_NAME]" at bounding box center [499, 417] width 182 height 12
drag, startPoint x: 559, startPoint y: 418, endPoint x: 407, endPoint y: 419, distance: 151.5
click at [406, 419] on div "RSS Podcast Email Undeceptions Ltd [EMAIL_ADDRESS][DOMAIN_NAME] [EMAIL_ADDRESS]…" at bounding box center [446, 417] width 446 height 54
click at [423, 31] on input "Search podcasts, credits, & more..." at bounding box center [468, 26] width 111 height 22
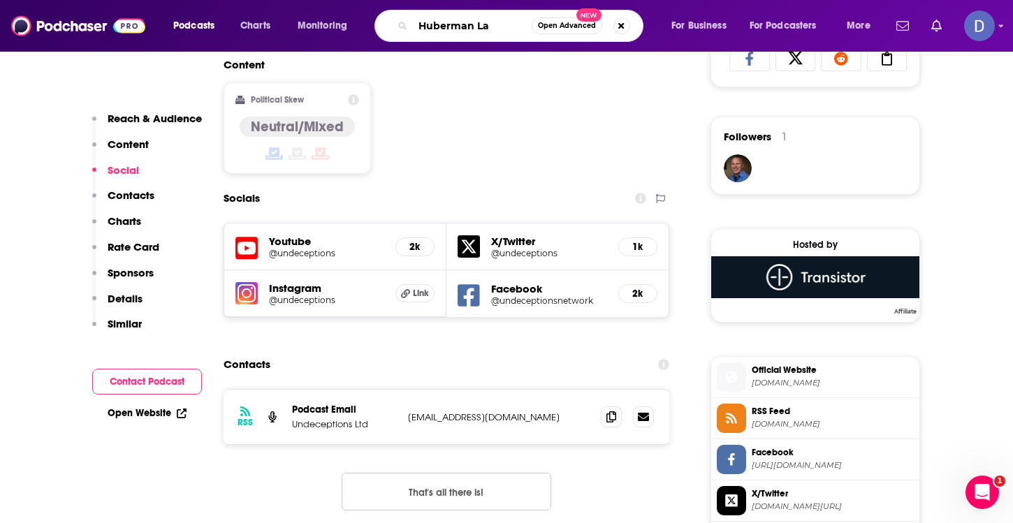
type input "Huberman Lab"
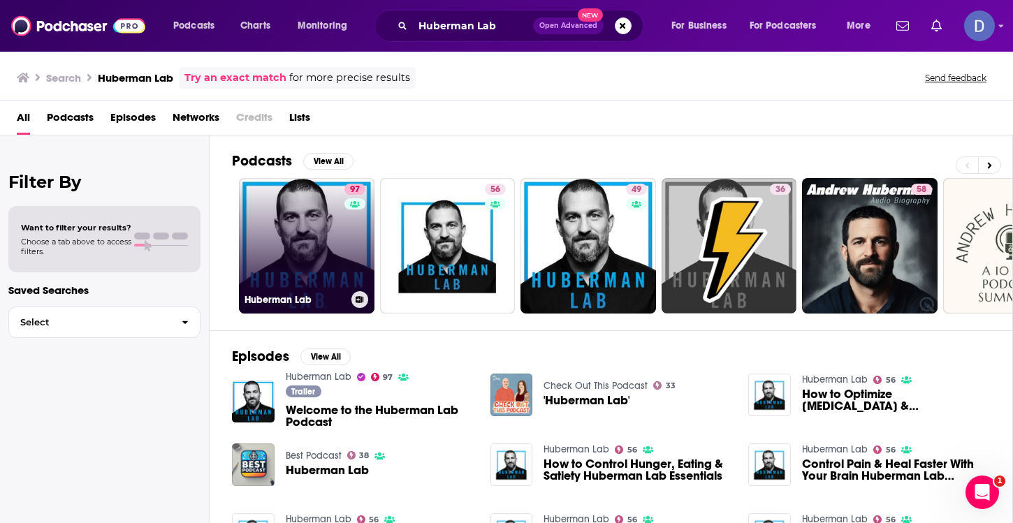
click at [321, 246] on link "97 Huberman Lab" at bounding box center [306, 245] width 135 height 135
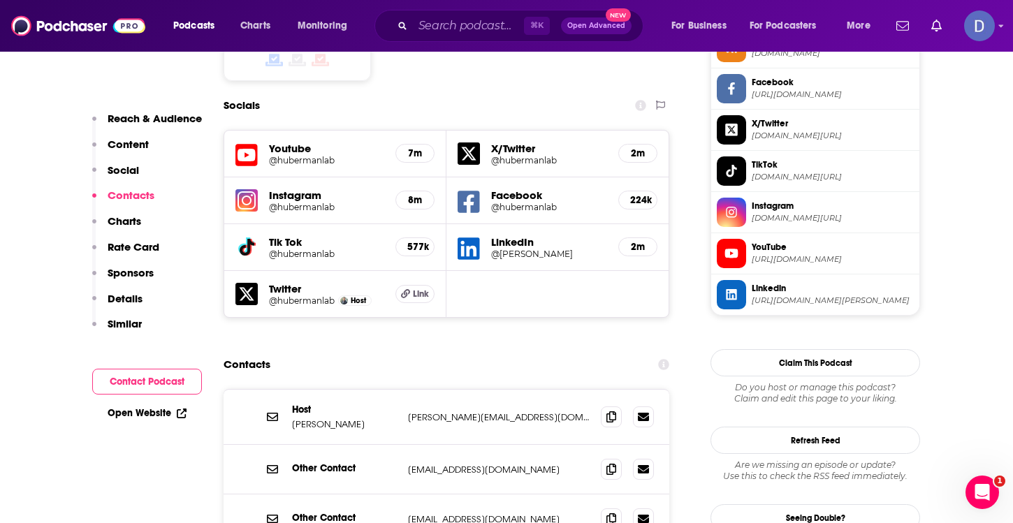
scroll to position [1208, 0]
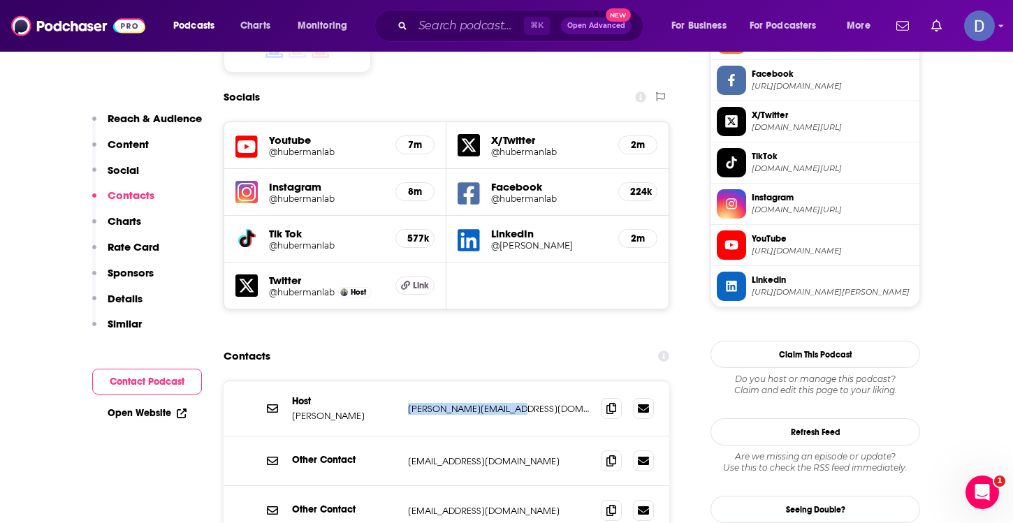
drag, startPoint x: 543, startPoint y: 311, endPoint x: 408, endPoint y: 314, distance: 135.5
click at [408, 403] on p "[PERSON_NAME][EMAIL_ADDRESS][DOMAIN_NAME]" at bounding box center [499, 409] width 182 height 12
